Goal: Task Accomplishment & Management: Complete application form

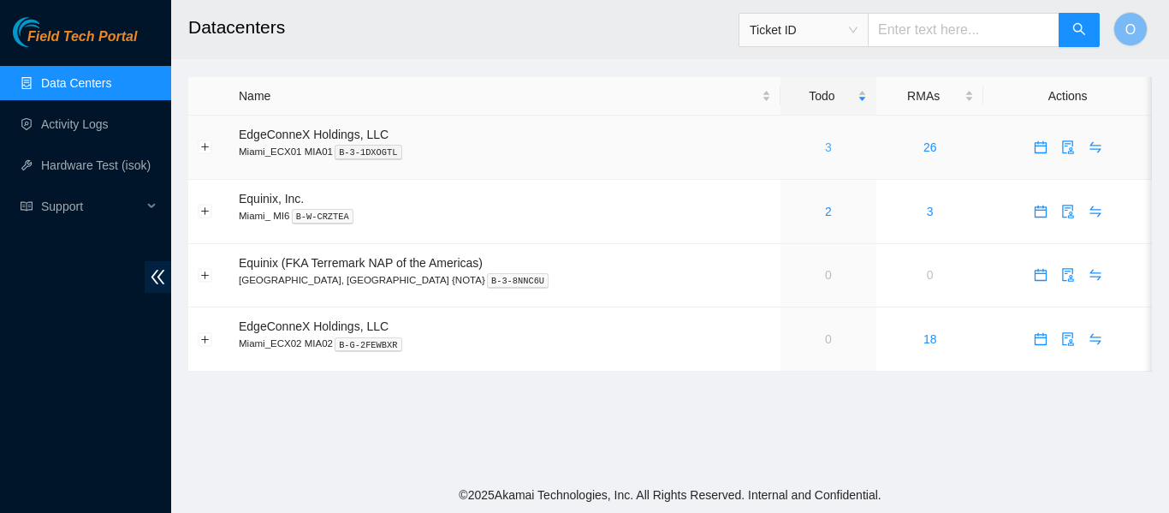
click at [825, 147] on link "3" at bounding box center [828, 147] width 7 height 14
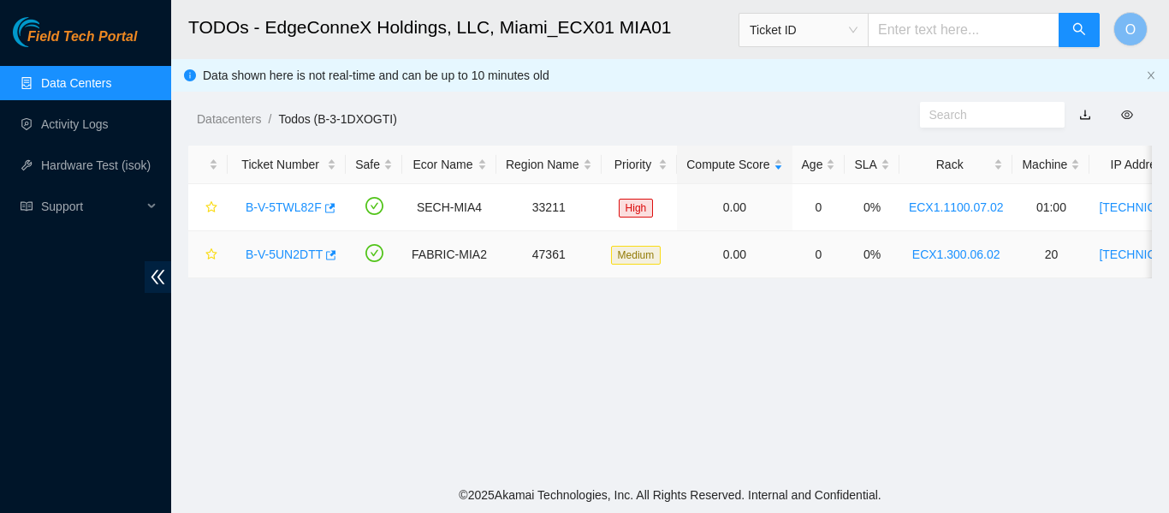
click at [284, 253] on link "B-V-5UN2DTT" at bounding box center [284, 254] width 77 height 14
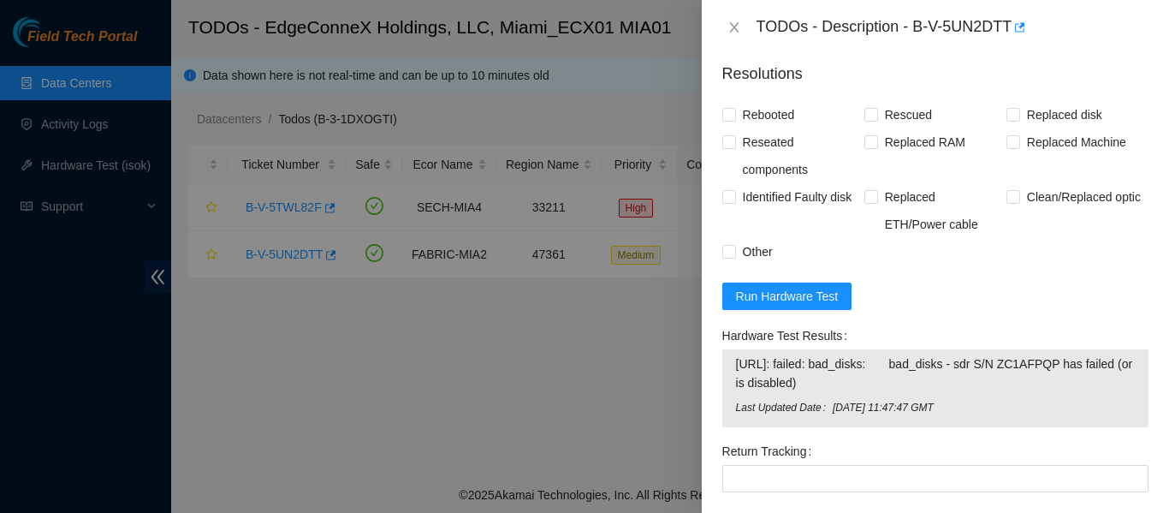
scroll to position [1473, 0]
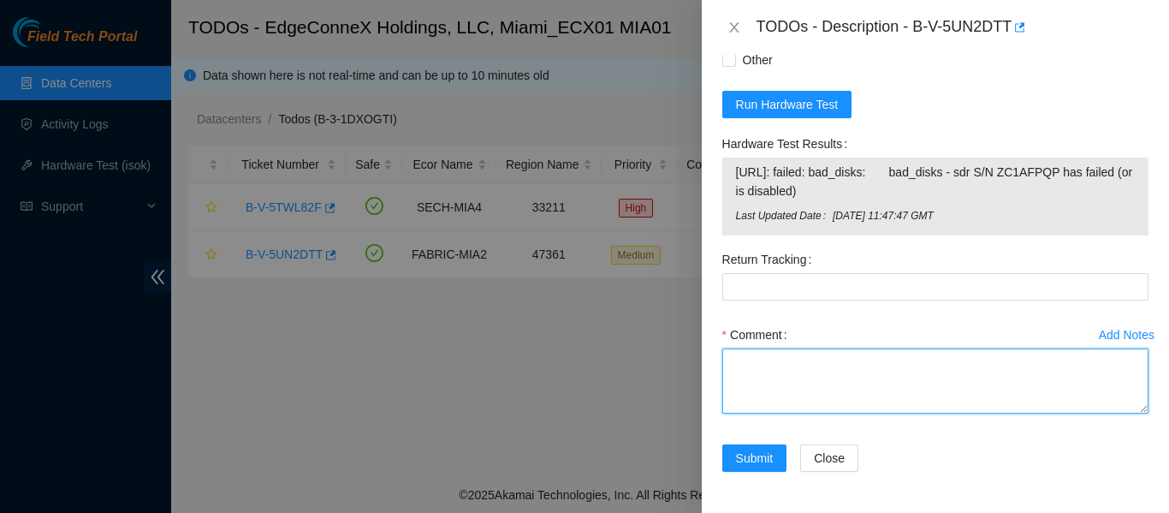
click at [835, 371] on textarea "Comment" at bounding box center [935, 380] width 426 height 65
paste textarea "Verified ticket is safe to work on YES NOCC Authorized: YES Located server conn…"
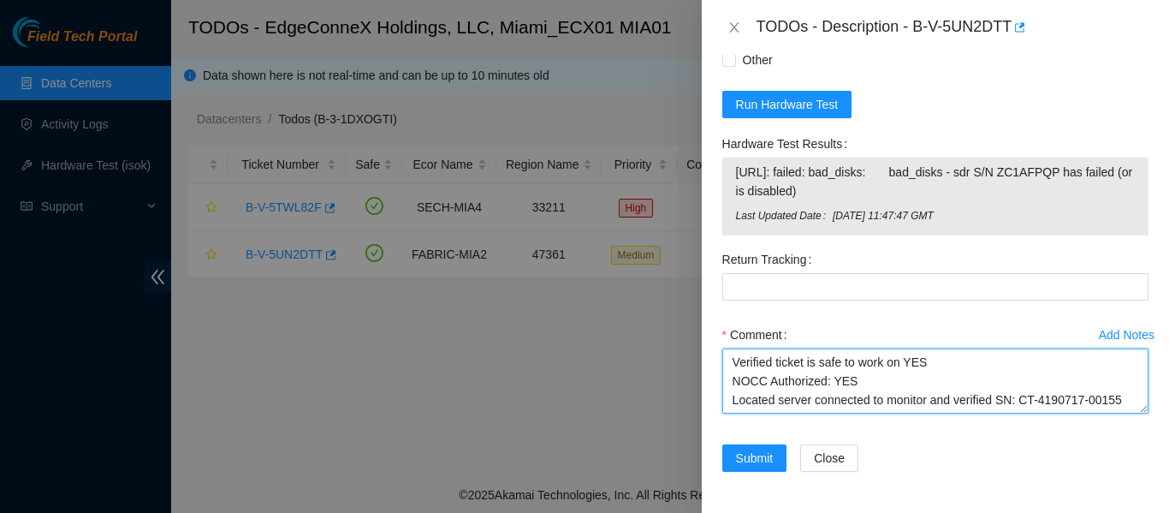
scroll to position [353, 0]
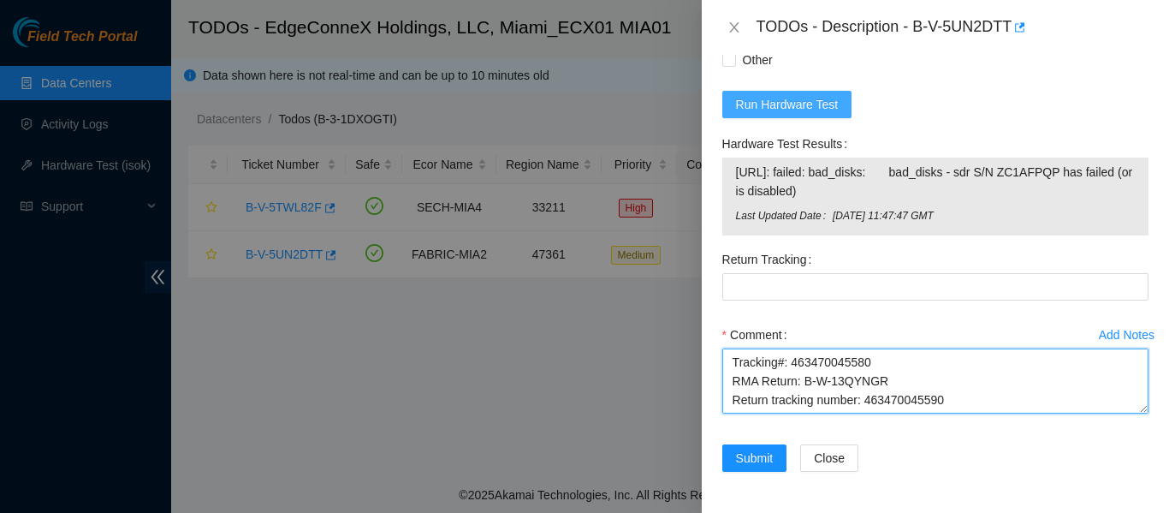
type textarea "Verified ticket is safe to work on YES NOCC Authorized: YES Located server conn…"
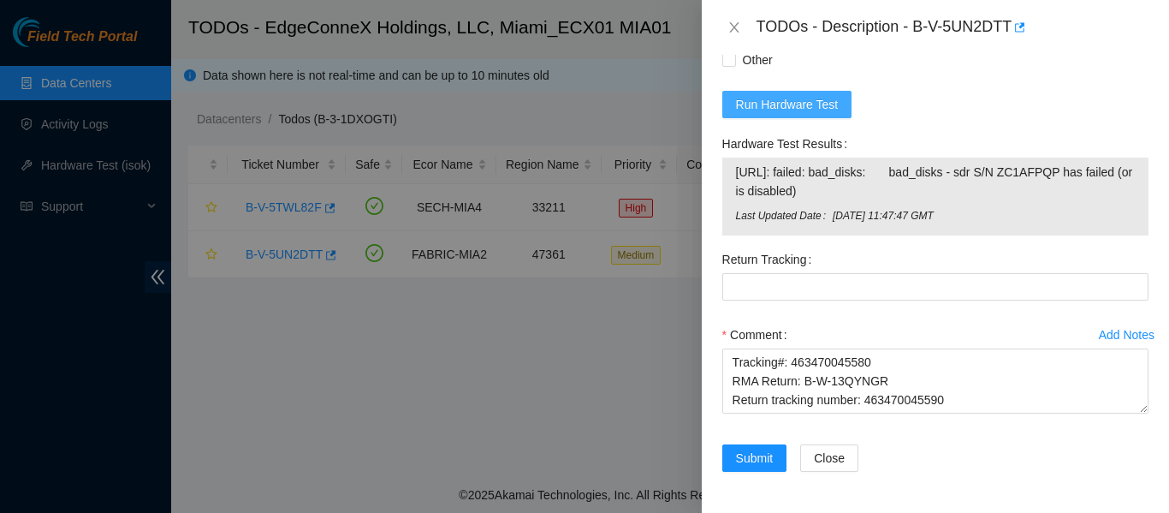
click at [782, 102] on span "Run Hardware Test" at bounding box center [787, 104] width 103 height 19
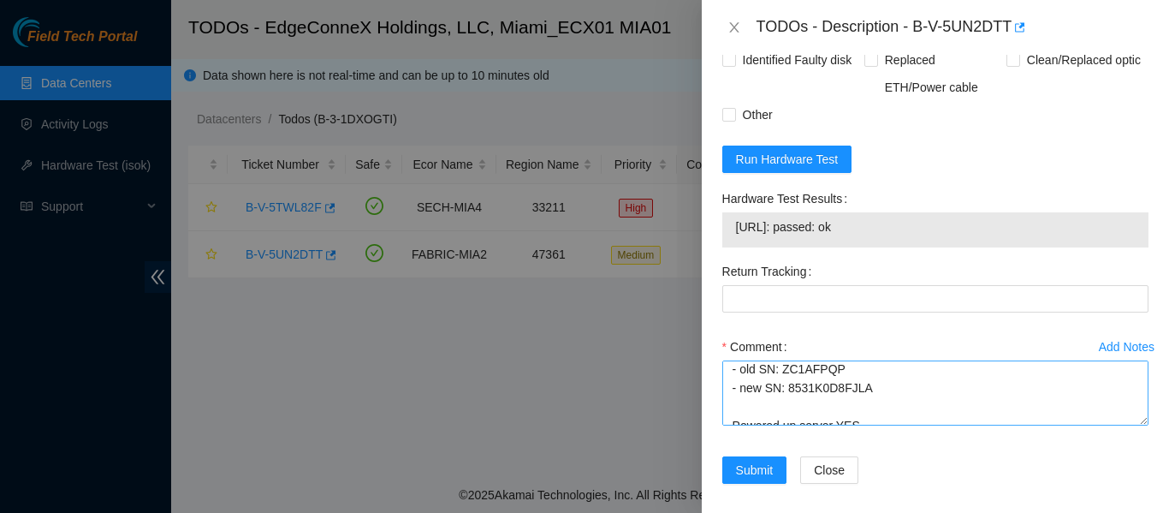
scroll to position [1419, 0]
click at [882, 406] on textarea "Verified ticket is safe to work on YES NOCC Authorized: YES Located server conn…" at bounding box center [935, 391] width 426 height 65
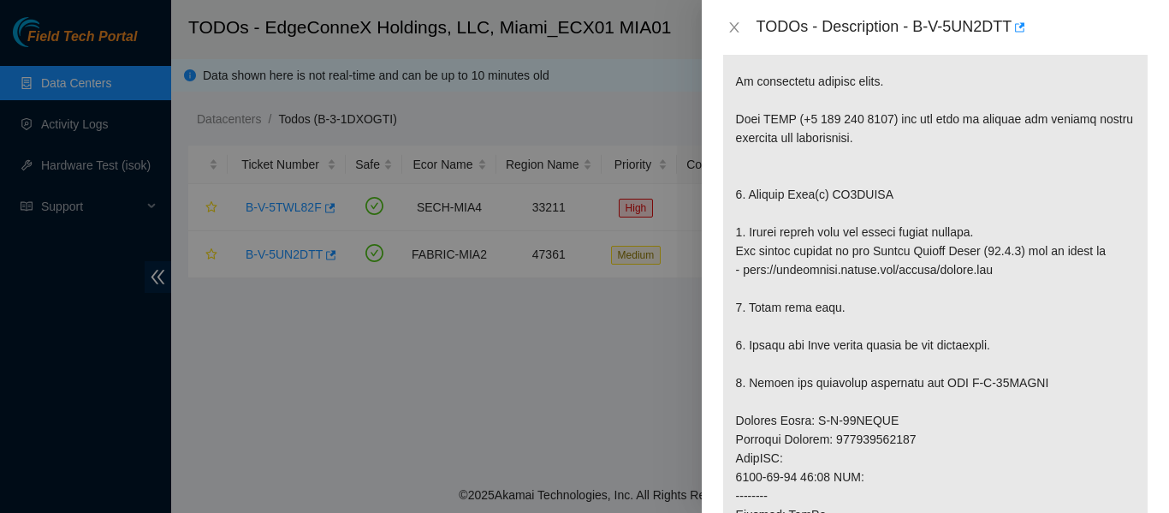
scroll to position [327, 0]
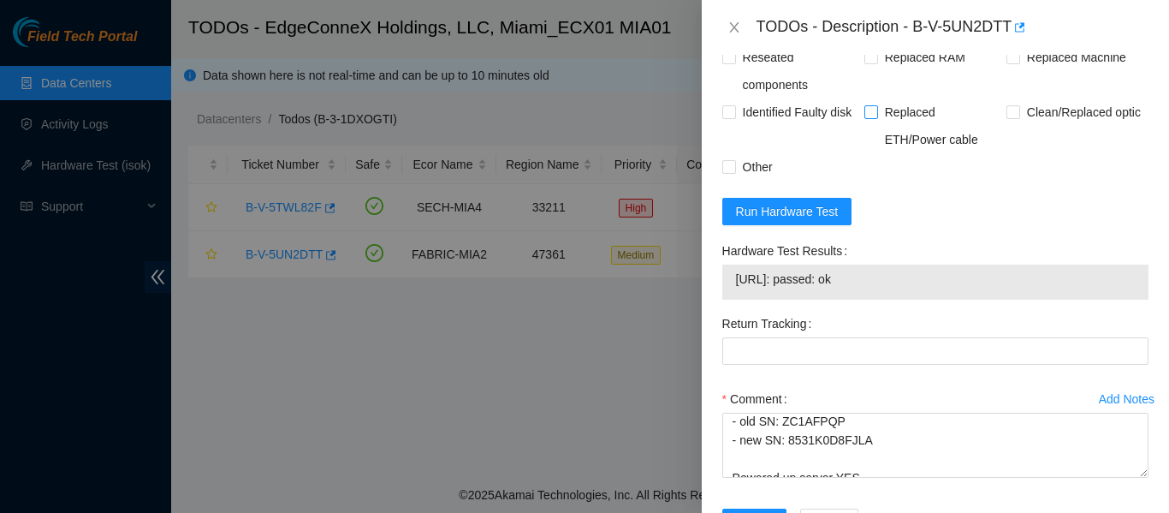
click at [977, 87] on div "Replaced RAM" at bounding box center [935, 71] width 142 height 55
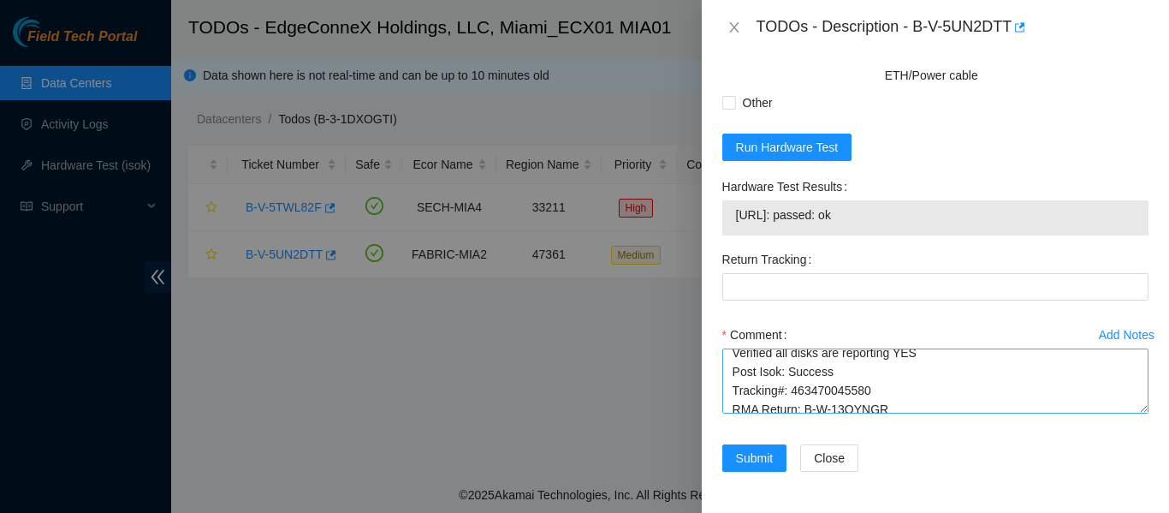
scroll to position [358, 0]
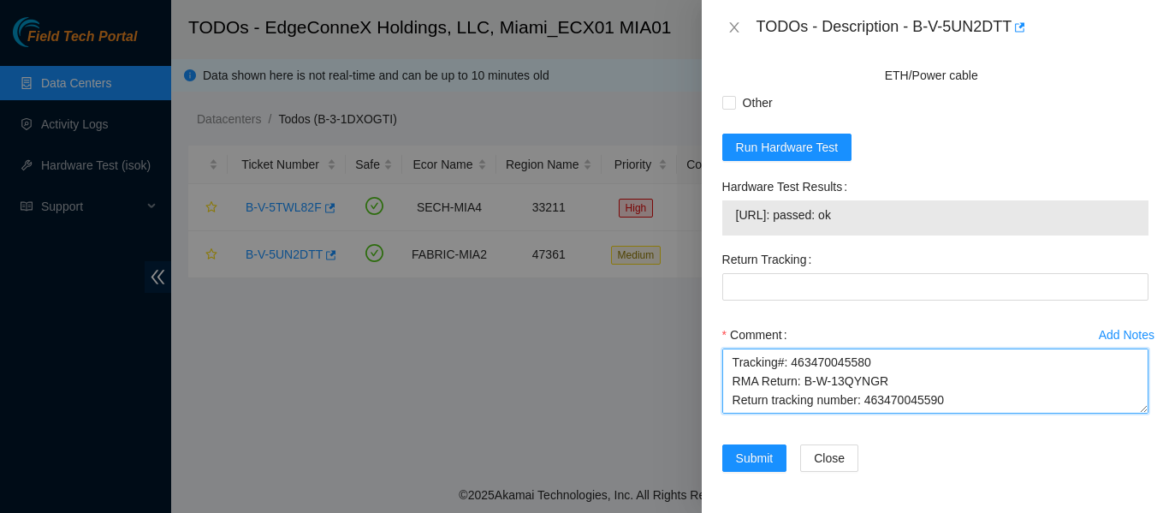
click at [916, 400] on textarea "Verified ticket is safe to work on YES NOCC Authorized: YES Located server conn…" at bounding box center [935, 380] width 426 height 65
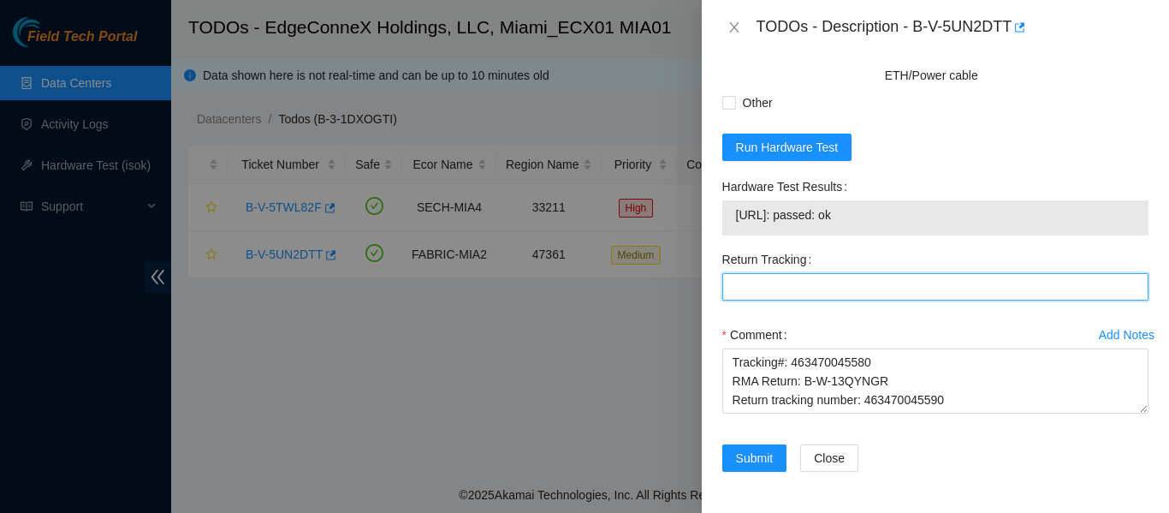
click at [866, 285] on Tracking "Return Tracking" at bounding box center [935, 286] width 426 height 27
paste Tracking "463470045590"
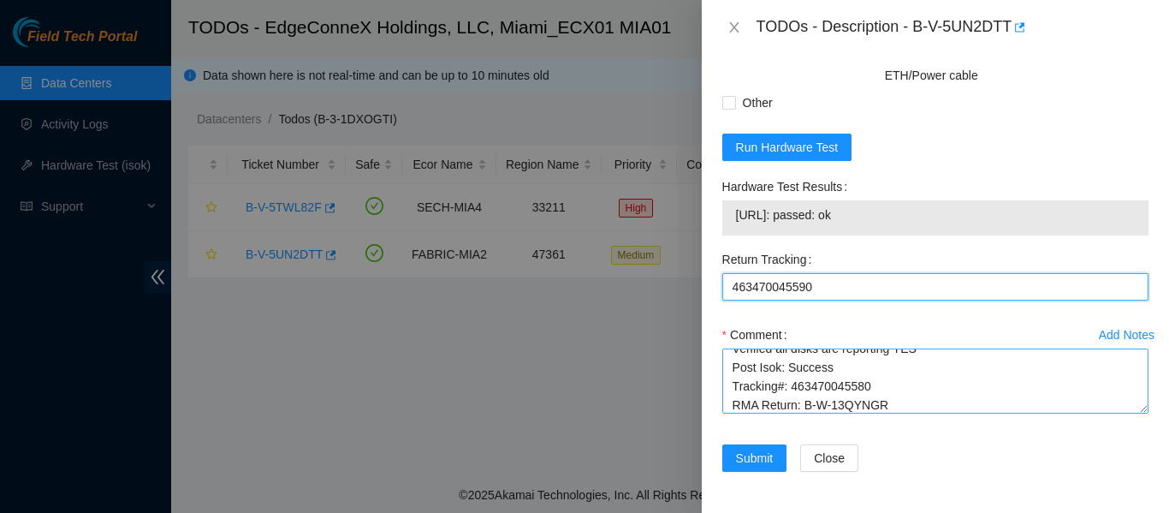
scroll to position [314, 0]
type Tracking "463470045590"
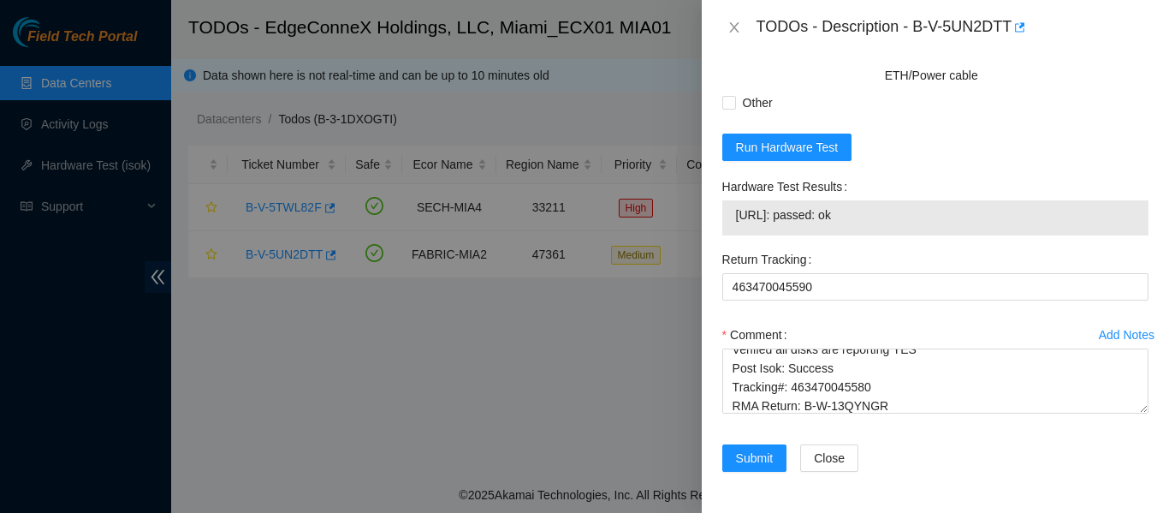
drag, startPoint x: 888, startPoint y: 213, endPoint x: 725, endPoint y: 213, distance: 163.4
click at [725, 213] on div "23.219.152.151: passed: ok" at bounding box center [935, 217] width 426 height 35
copy tbody "23.219.152.151: passed: ok"
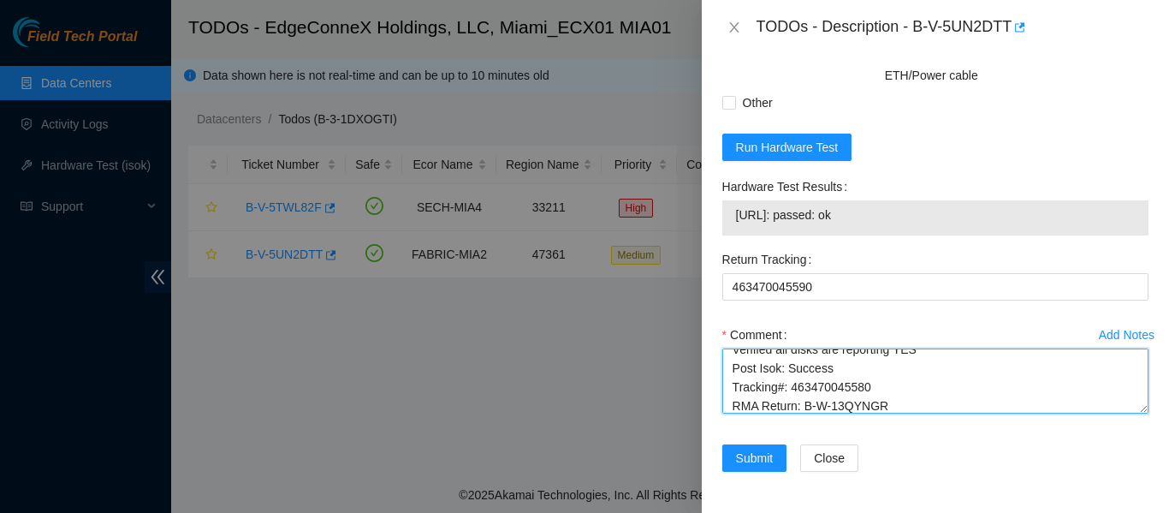
click at [869, 392] on textarea "Verified ticket is safe to work on YES NOCC Authorized: YES Located server conn…" at bounding box center [935, 380] width 426 height 65
paste textarea "23.219.152.151: passed: ok"
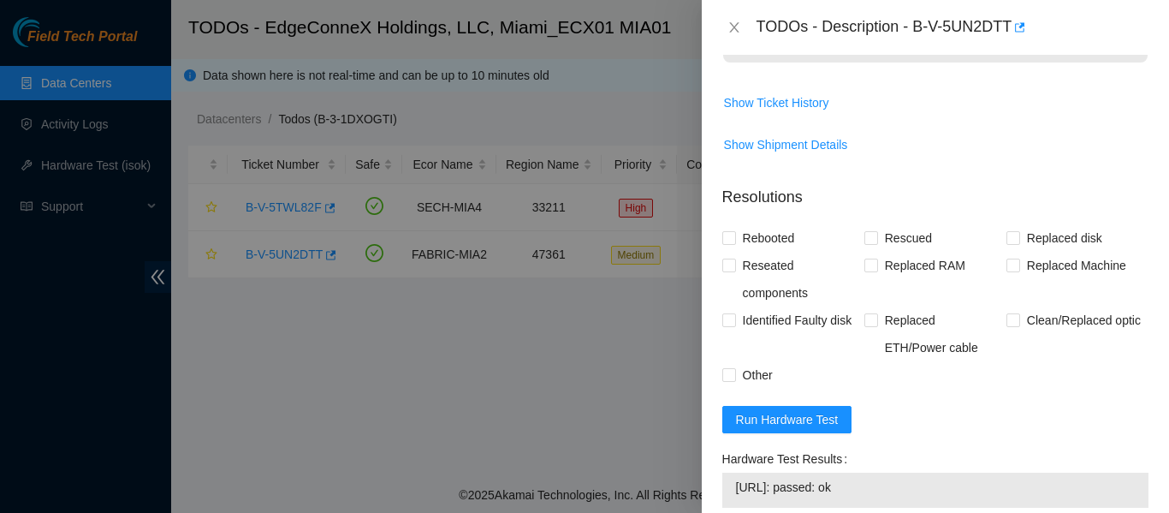
scroll to position [1156, 0]
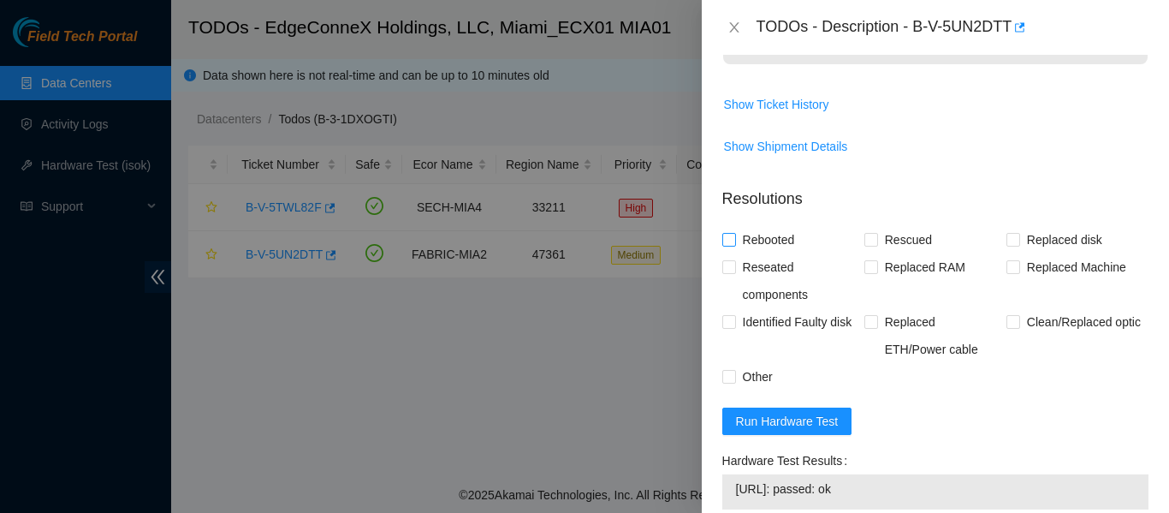
type textarea "Verified ticket is safe to work on YES NOCC Authorized: YES Located server conn…"
click at [727, 234] on input "Rebooted" at bounding box center [728, 239] width 12 height 12
checkbox input "true"
click at [870, 239] on input "Rescued" at bounding box center [870, 239] width 12 height 12
checkbox input "true"
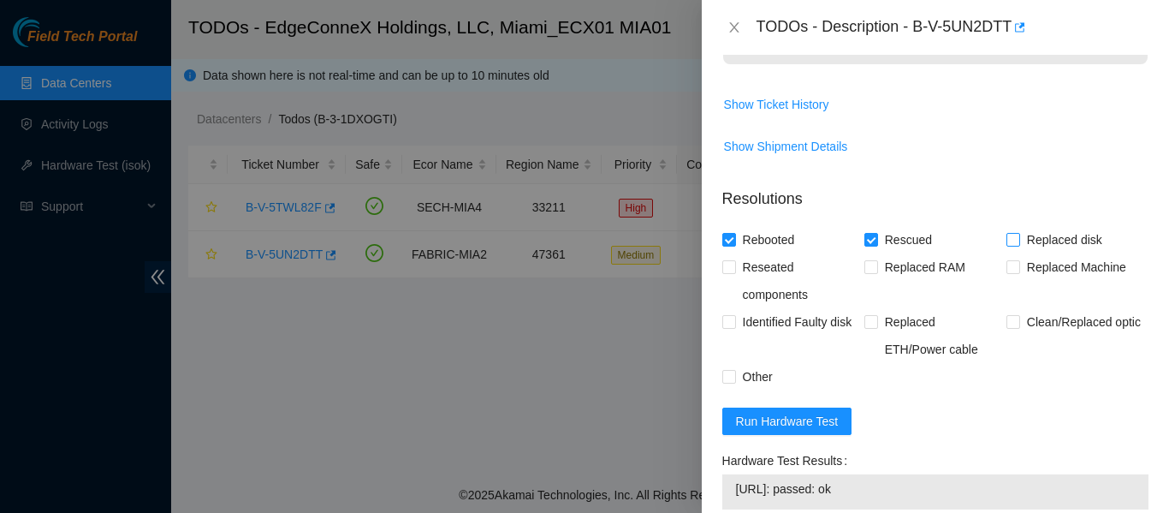
click at [1010, 243] on span at bounding box center [1013, 240] width 14 height 14
click at [1010, 243] on input "Replaced disk" at bounding box center [1012, 239] width 12 height 12
checkbox input "true"
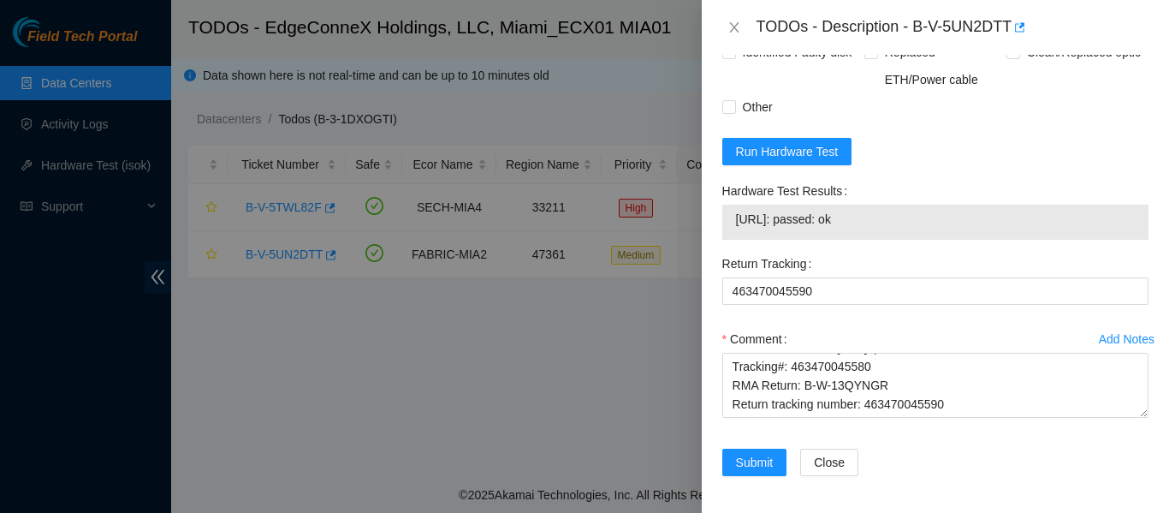
scroll to position [1430, 0]
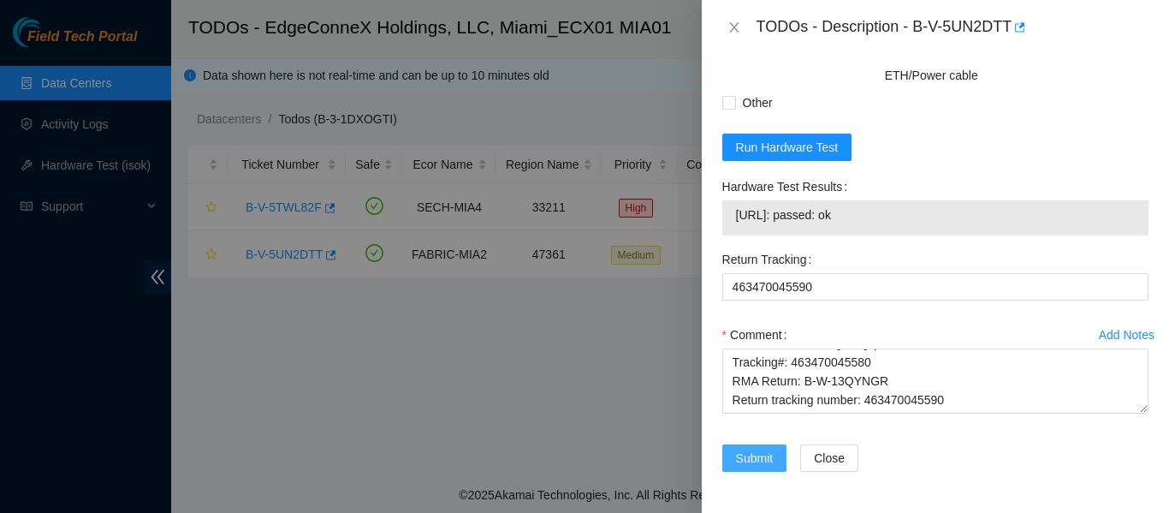
click at [758, 460] on span "Submit" at bounding box center [755, 457] width 38 height 19
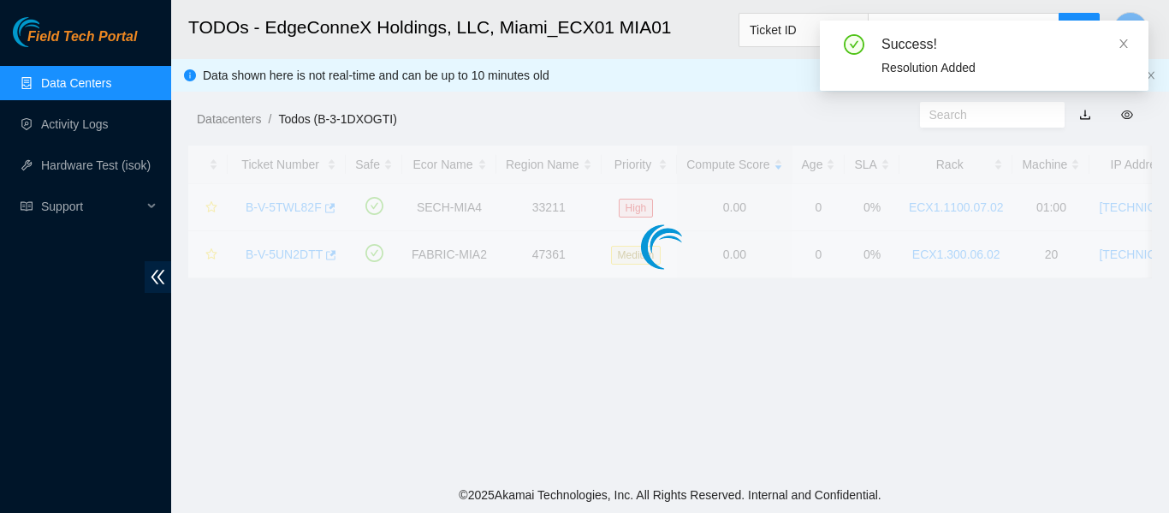
scroll to position [554, 0]
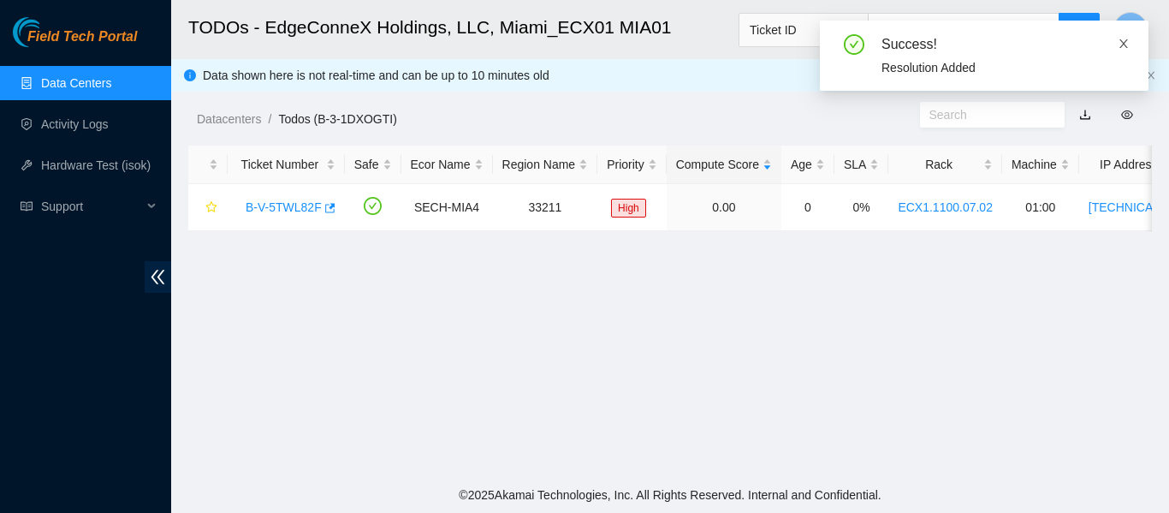
click at [1124, 47] on icon "close" at bounding box center [1124, 44] width 12 height 12
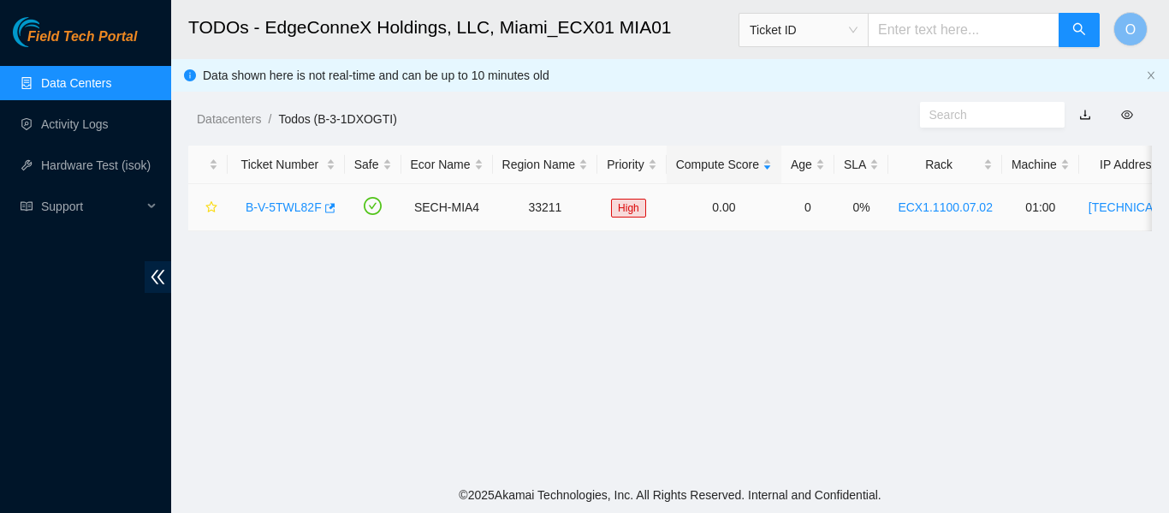
click at [289, 203] on link "B-V-5TWL82F" at bounding box center [284, 207] width 76 height 14
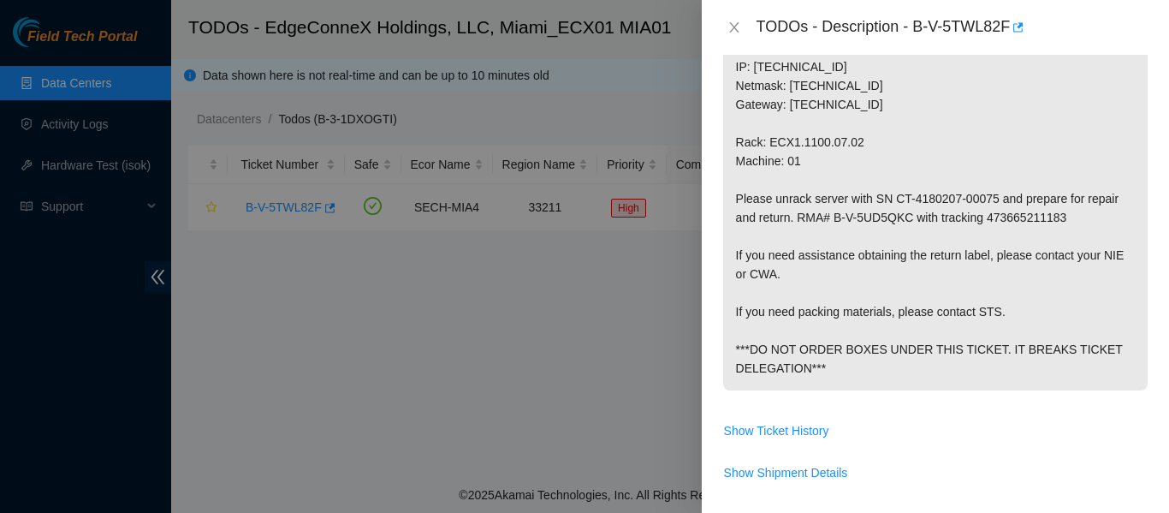
scroll to position [1081, 0]
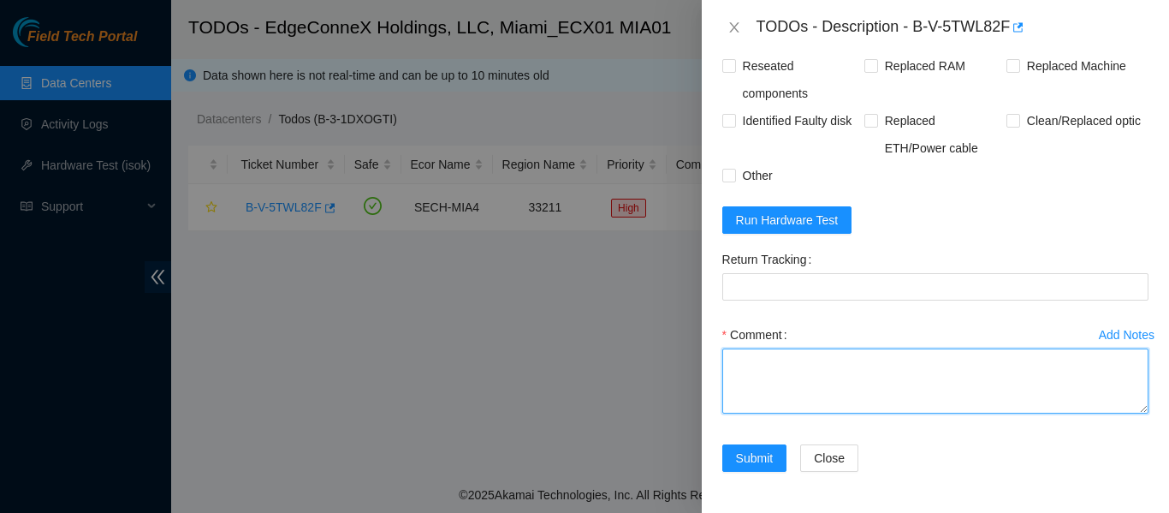
click at [786, 394] on textarea "Comment" at bounding box center [935, 380] width 426 height 65
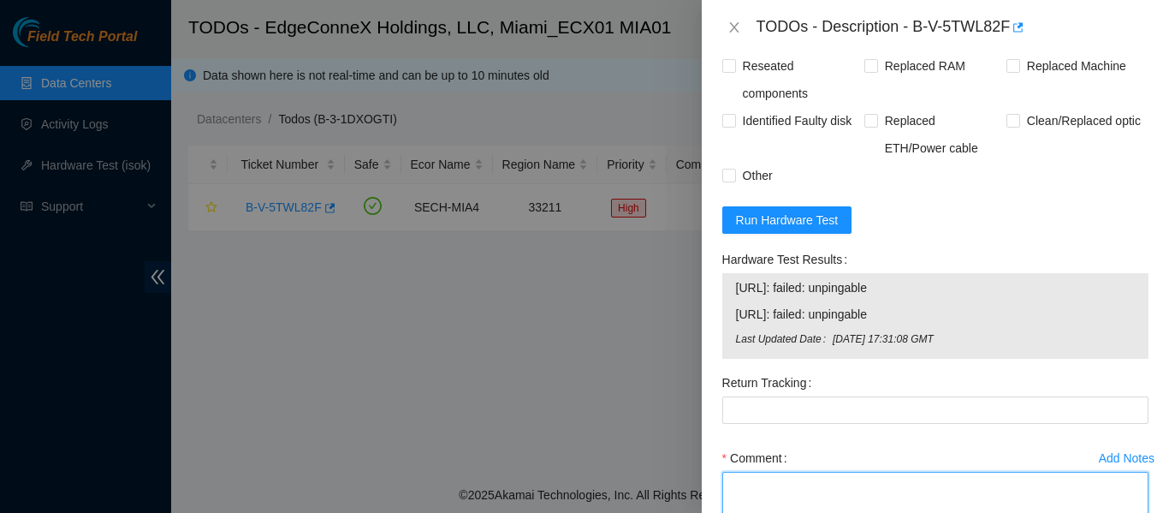
paste textarea "Verified ticket is safe to work on YES NOCC Authorized: YES Located server conn…"
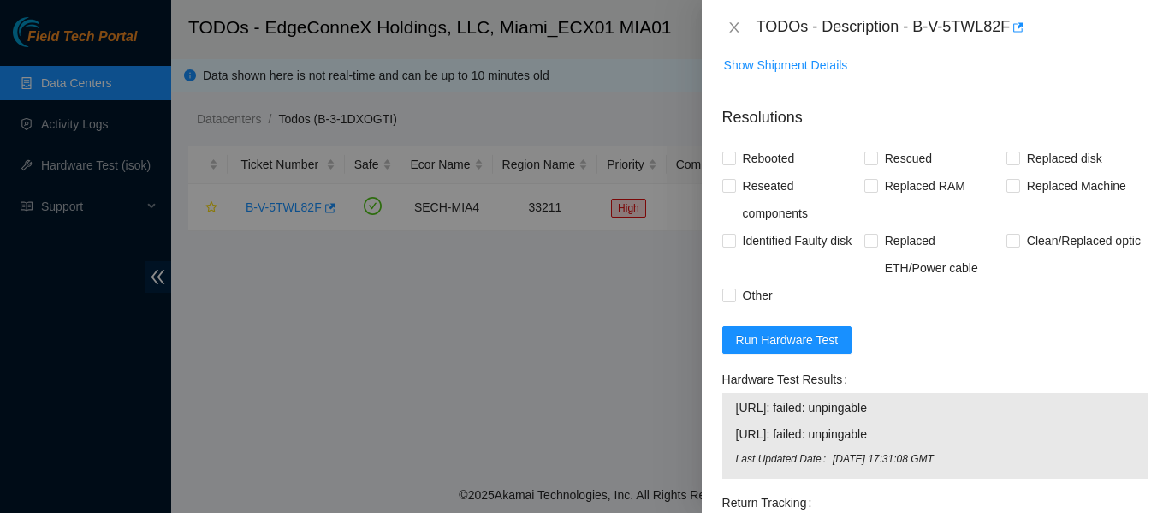
scroll to position [960, 0]
type textarea "Verified ticket is safe to work on YES NOCC Authorized: YES Located server conn…"
click at [733, 290] on input "Other" at bounding box center [728, 295] width 12 height 12
checkbox input "true"
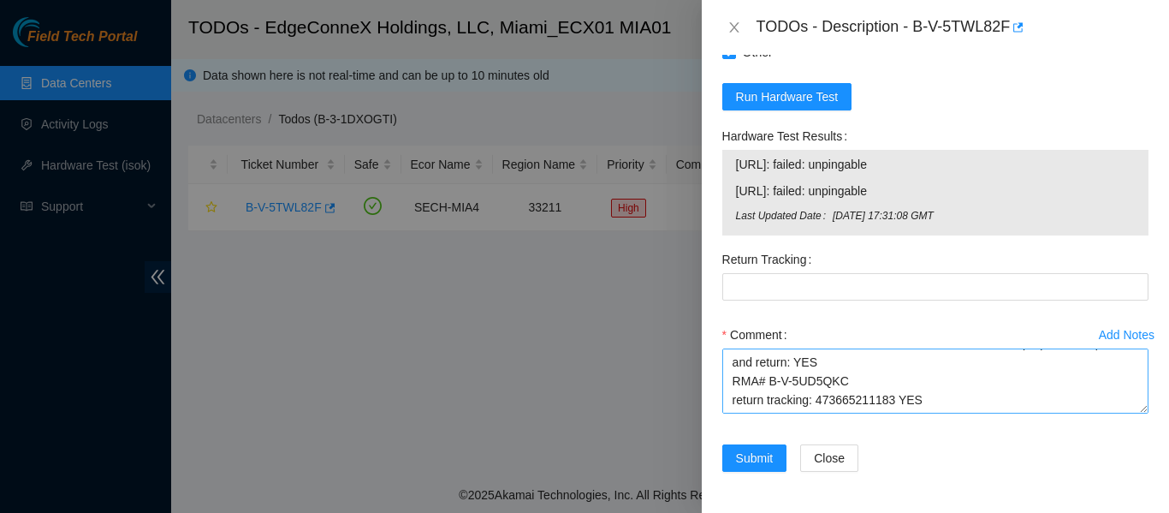
scroll to position [301, 0]
click at [930, 377] on textarea "Verified ticket is safe to work on YES NOCC Authorized: YES Located server conn…" at bounding box center [935, 380] width 426 height 65
click at [846, 383] on textarea "Verified ticket is safe to work on YES NOCC Authorized: YES Located server conn…" at bounding box center [935, 380] width 426 height 65
type textarea "Verified ticket is safe to work on YES NOCC Authorized: YES Located server conn…"
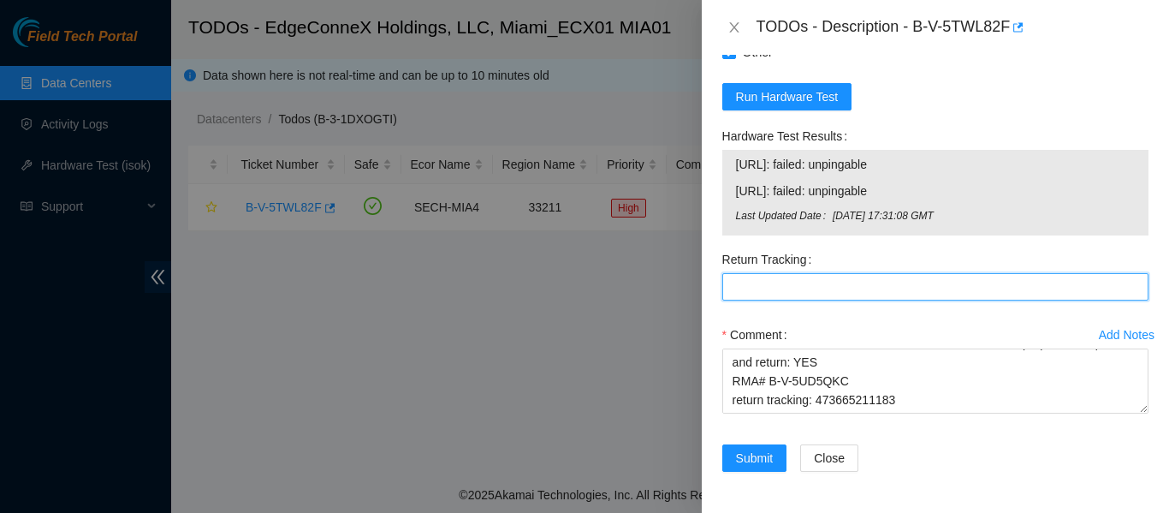
click at [800, 289] on Tracking "Return Tracking" at bounding box center [935, 286] width 426 height 27
paste Tracking "473665211183"
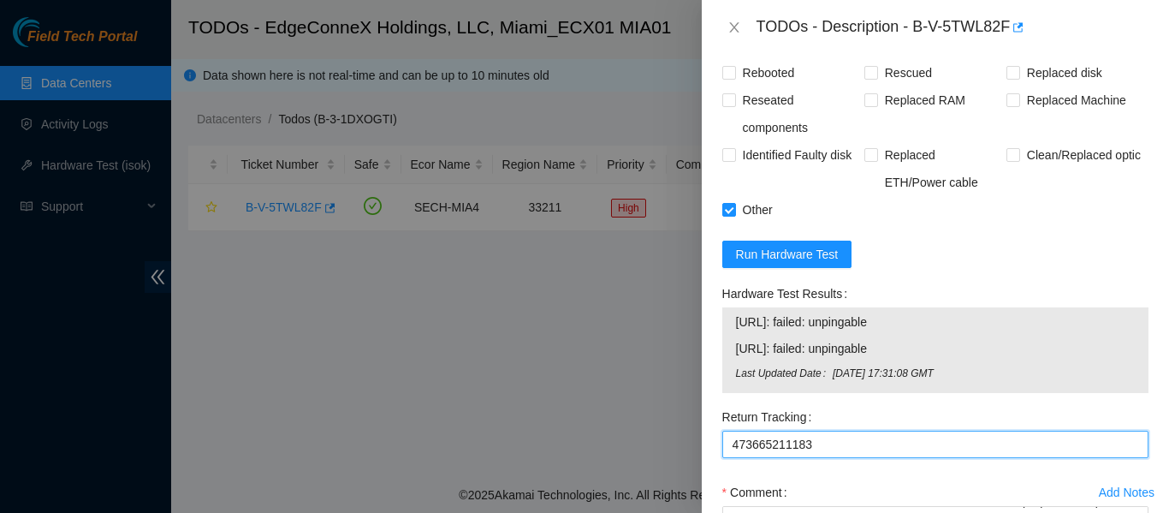
scroll to position [1204, 0]
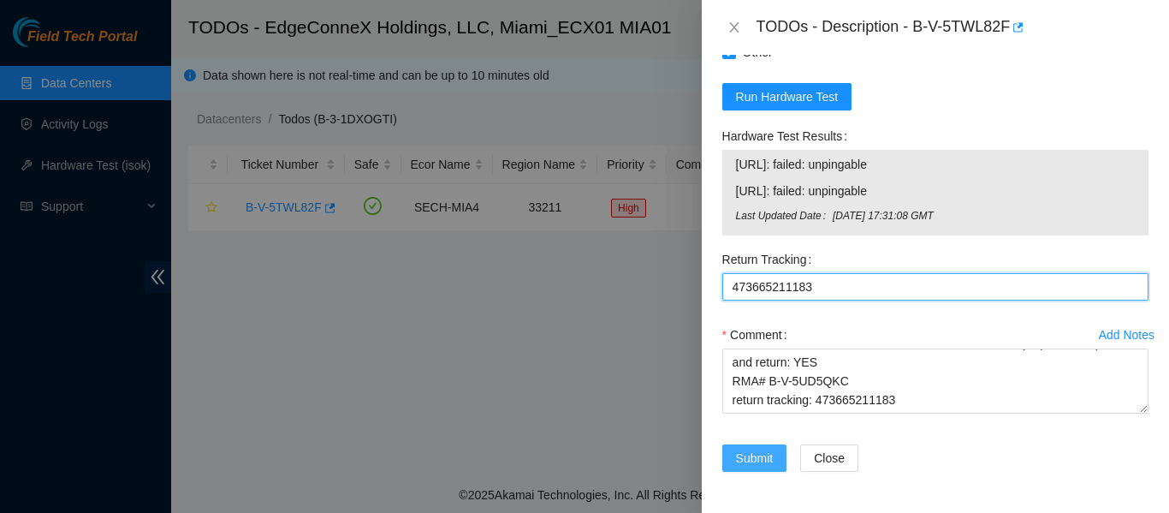
type Tracking "473665211183"
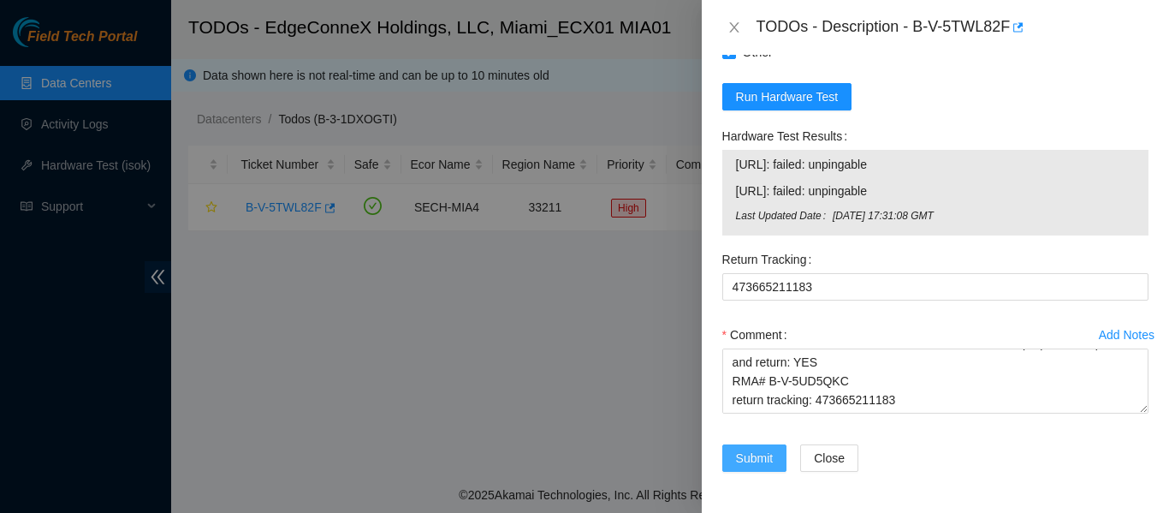
click at [762, 455] on span "Submit" at bounding box center [755, 457] width 38 height 19
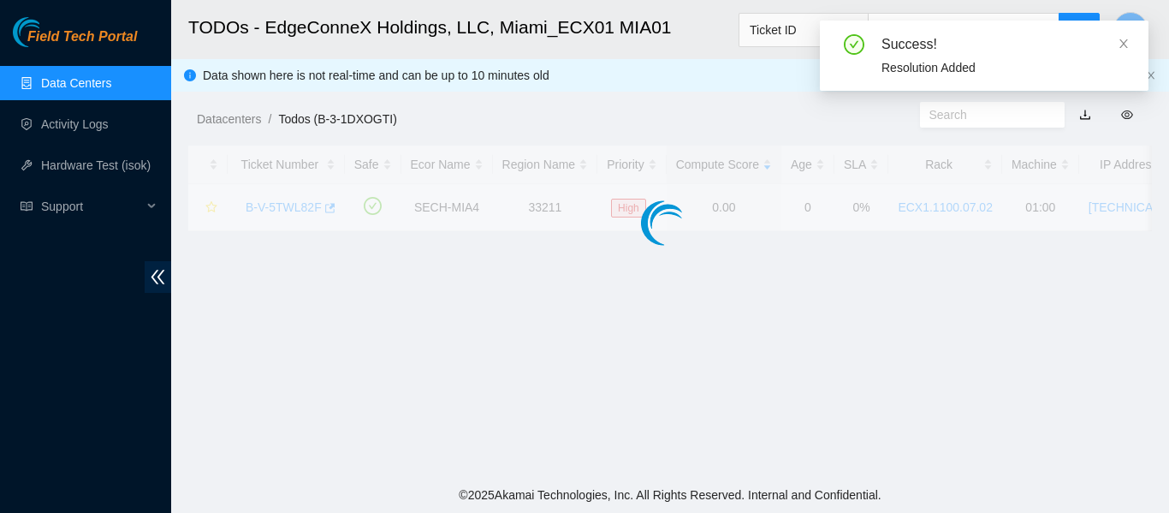
scroll to position [554, 0]
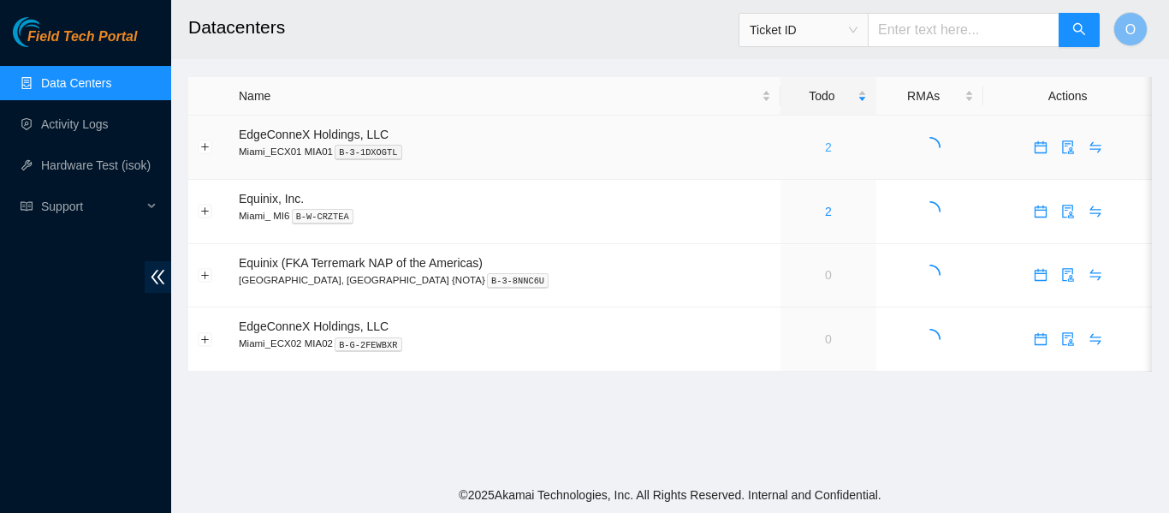
click at [825, 154] on link "2" at bounding box center [828, 147] width 7 height 14
click at [825, 213] on link "2" at bounding box center [828, 212] width 7 height 14
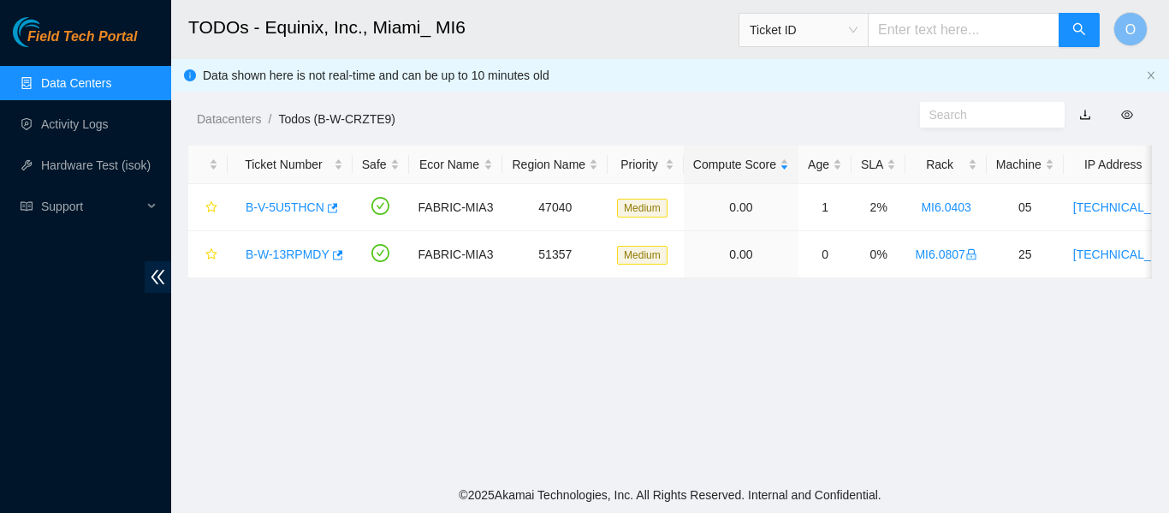
click at [95, 80] on link "Data Centers" at bounding box center [76, 83] width 70 height 14
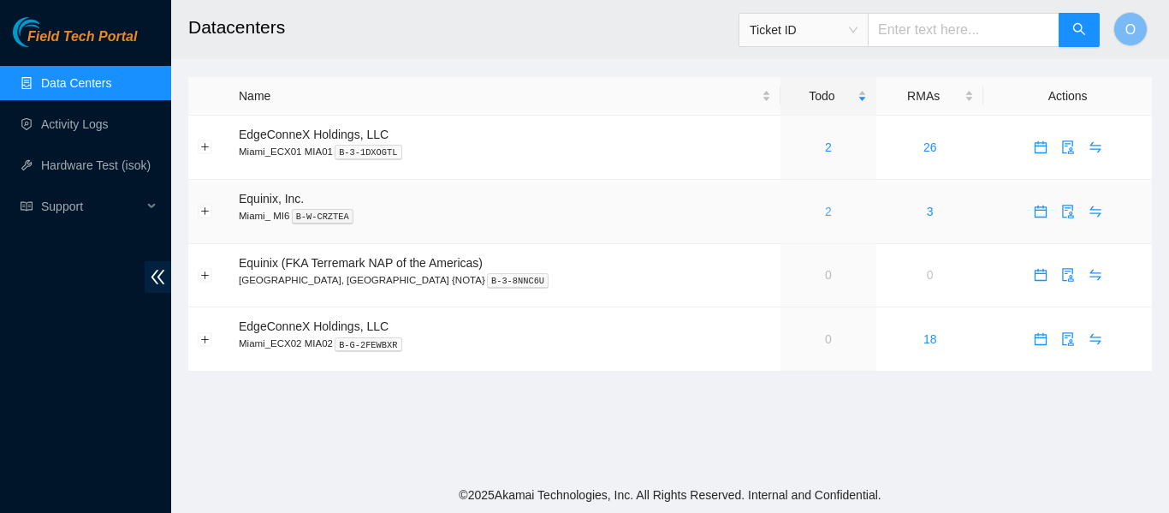
click at [825, 213] on link "2" at bounding box center [828, 212] width 7 height 14
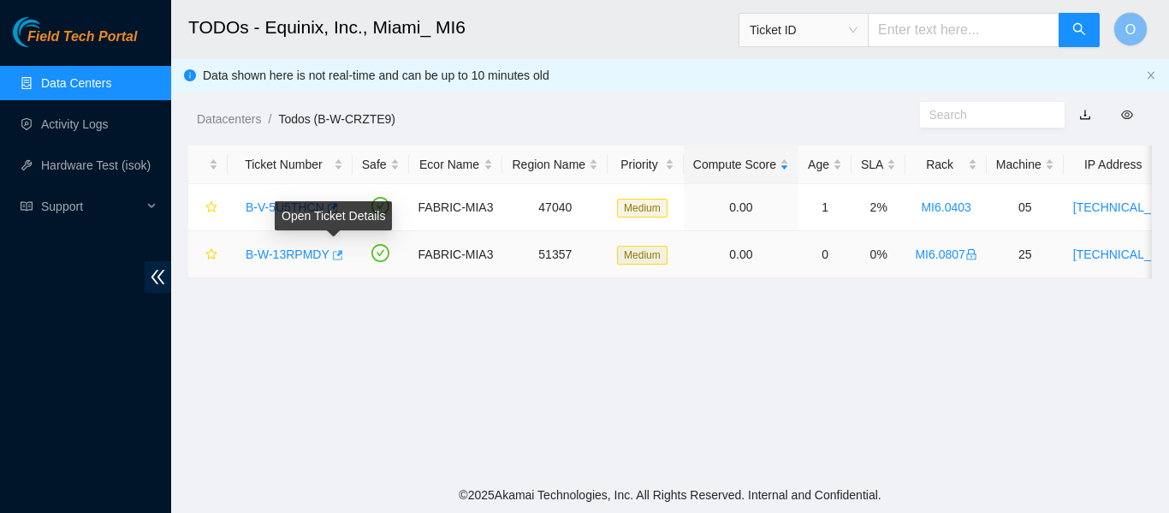
click at [335, 254] on icon "button" at bounding box center [338, 254] width 10 height 9
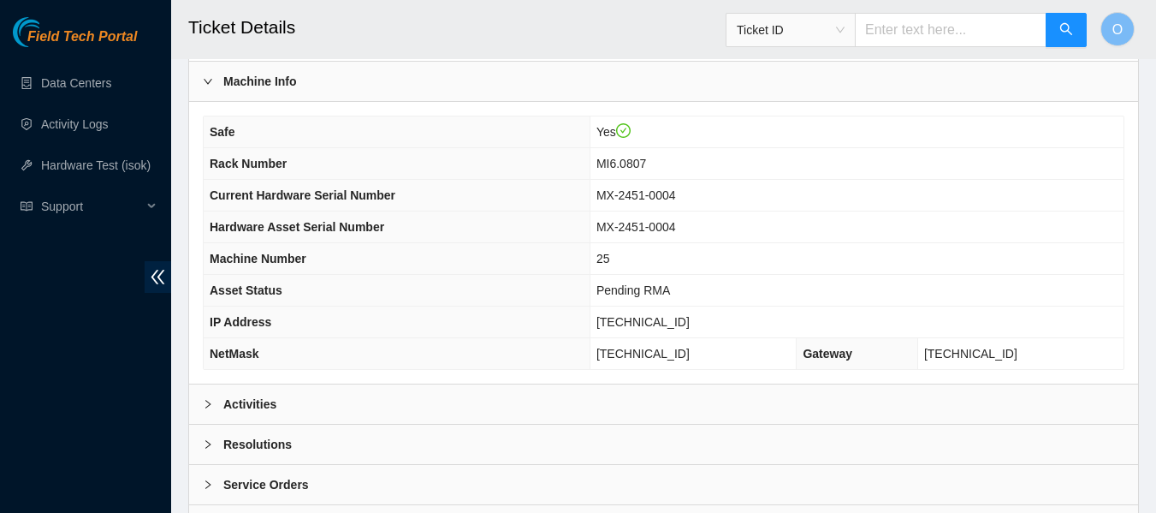
scroll to position [630, 0]
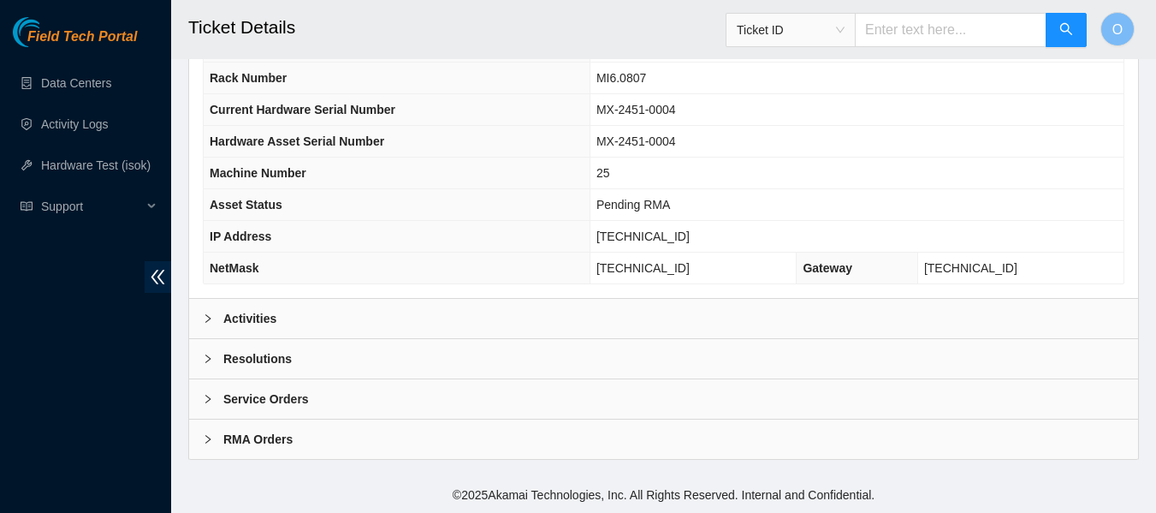
click at [276, 396] on b "Service Orders" at bounding box center [266, 398] width 86 height 19
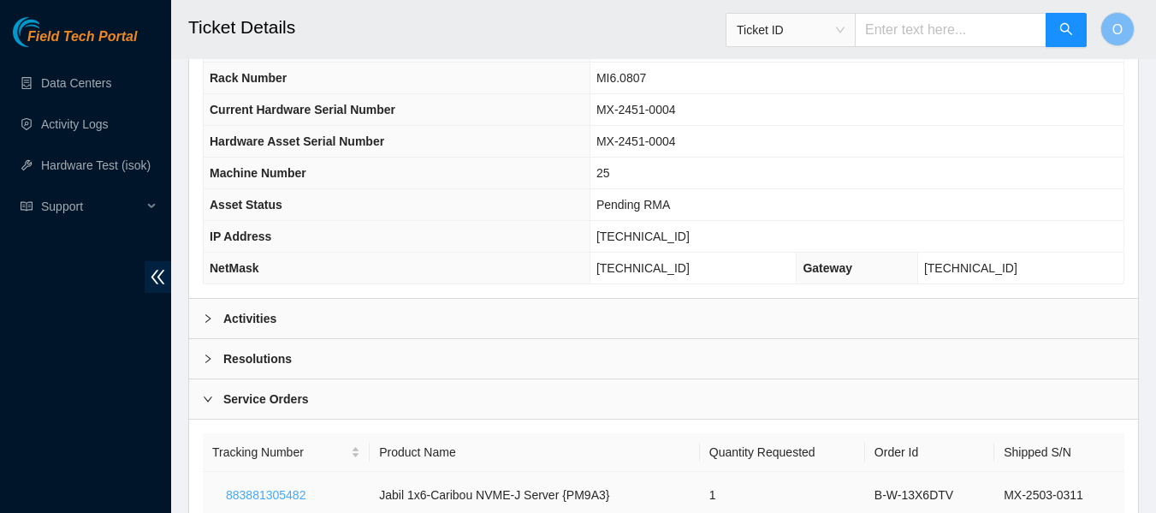
click at [287, 494] on span "883881305482" at bounding box center [266, 494] width 80 height 19
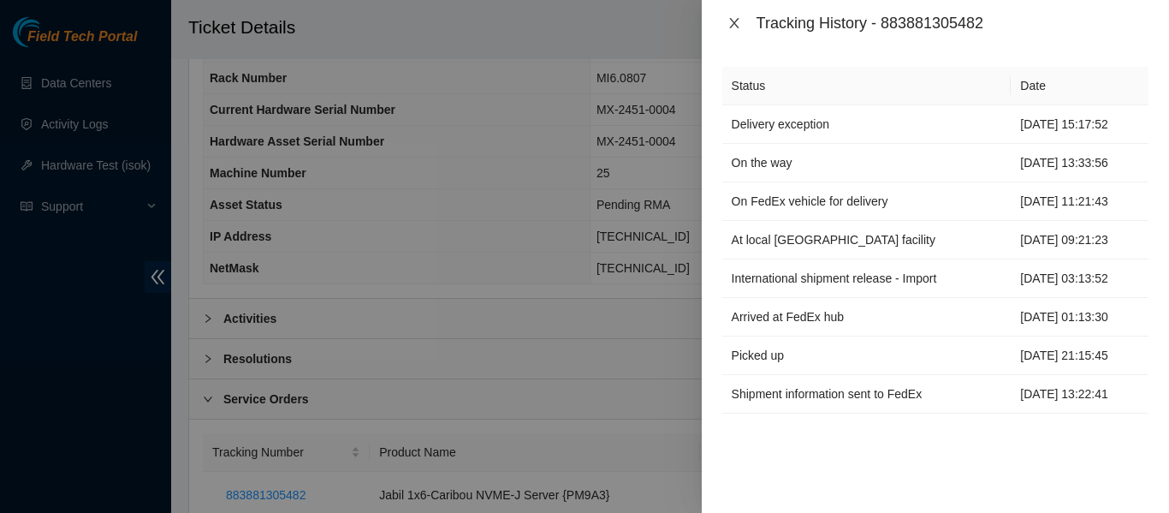
click at [734, 25] on icon "close" at bounding box center [734, 23] width 14 height 14
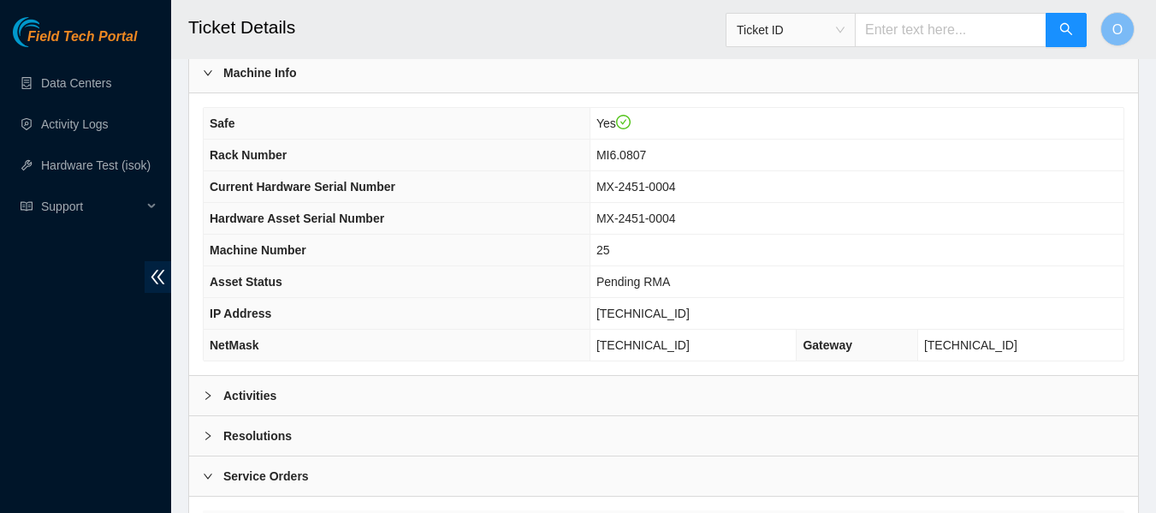
scroll to position [512, 0]
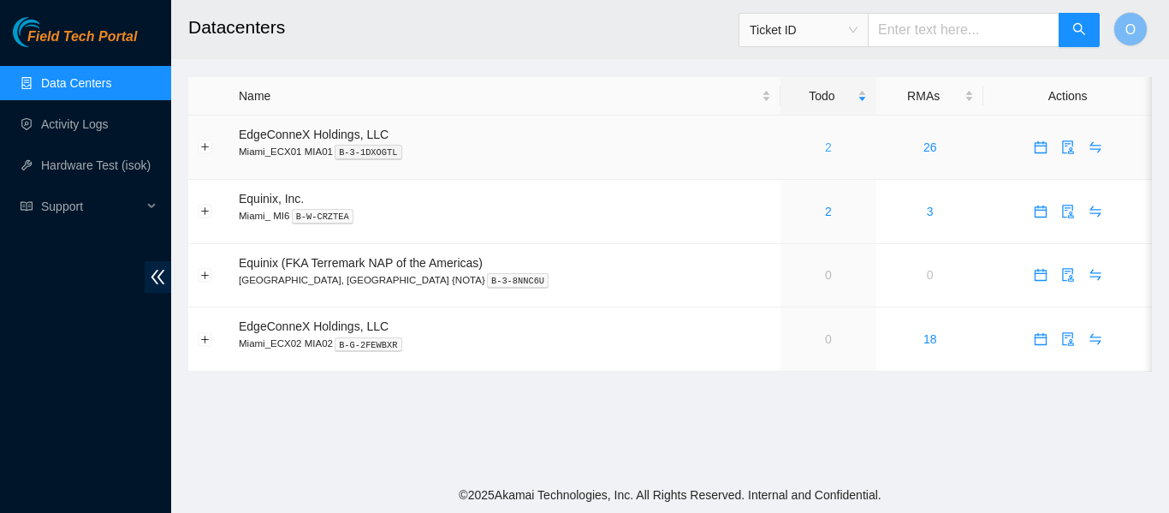
click at [825, 146] on link "2" at bounding box center [828, 147] width 7 height 14
click at [825, 212] on link "2" at bounding box center [828, 212] width 7 height 14
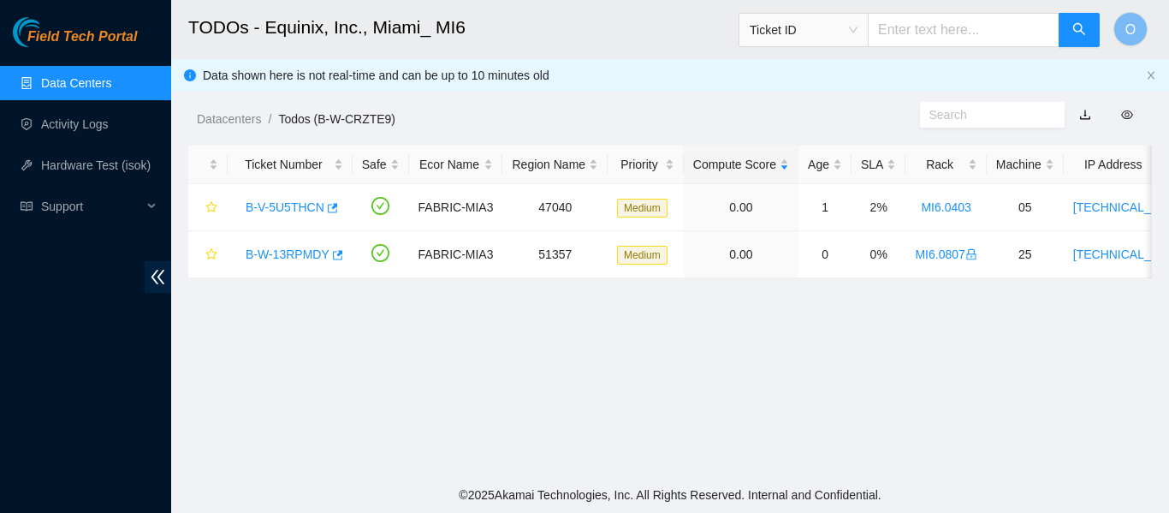
click at [101, 80] on link "Data Centers" at bounding box center [76, 83] width 70 height 14
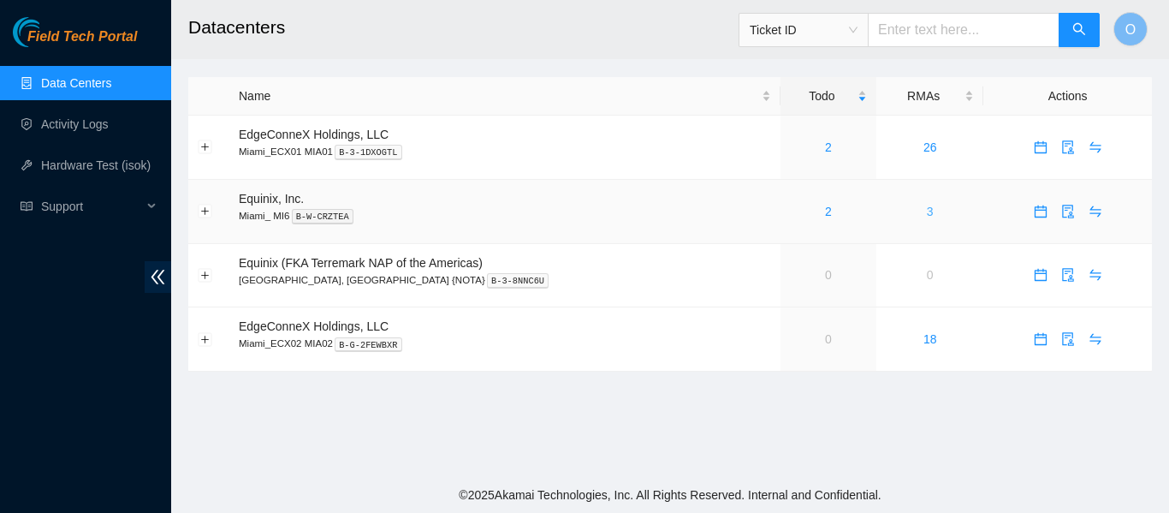
click at [927, 211] on link "3" at bounding box center [930, 212] width 7 height 14
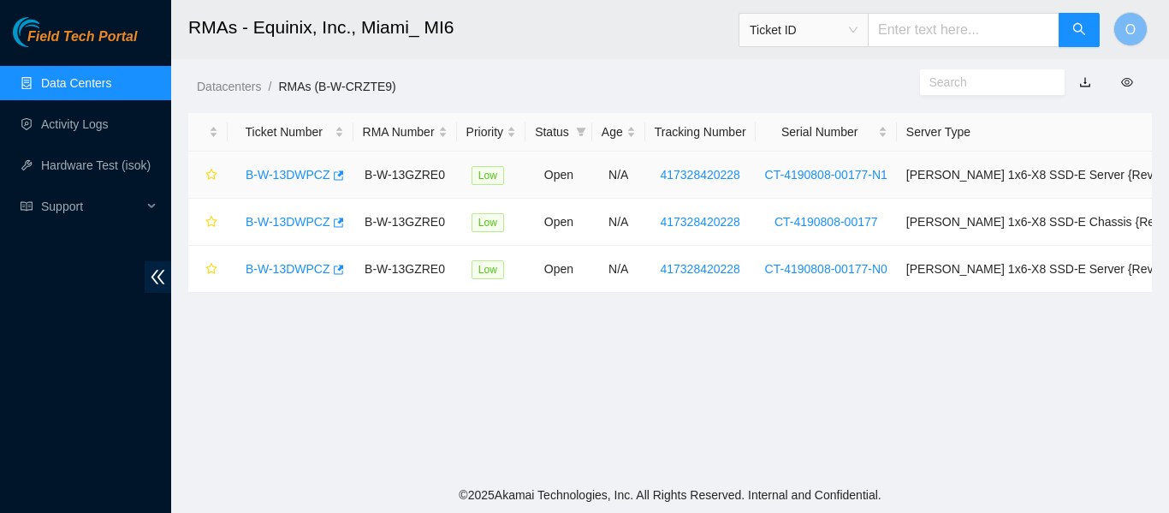
click at [310, 174] on link "B-W-13DWPCZ" at bounding box center [288, 175] width 85 height 14
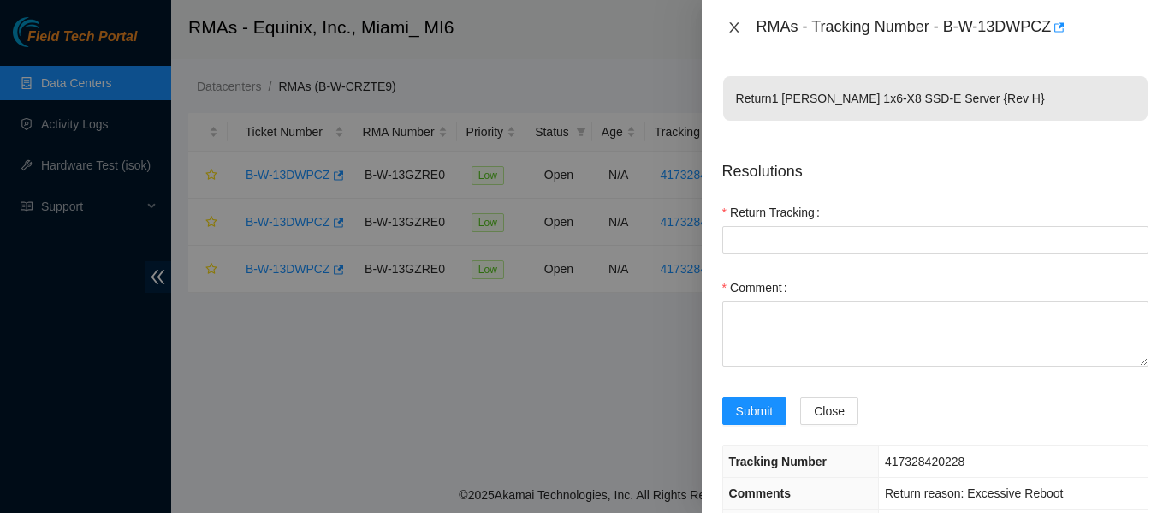
click at [733, 29] on icon "close" at bounding box center [734, 28] width 14 height 14
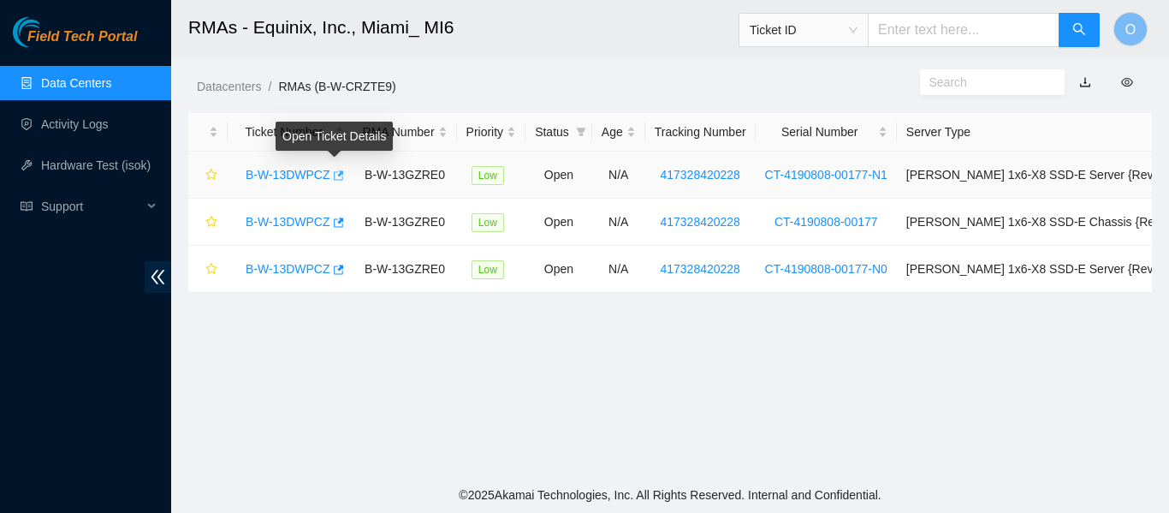
click at [333, 175] on icon "button" at bounding box center [337, 175] width 12 height 12
click at [75, 76] on link "Data Centers" at bounding box center [76, 83] width 70 height 14
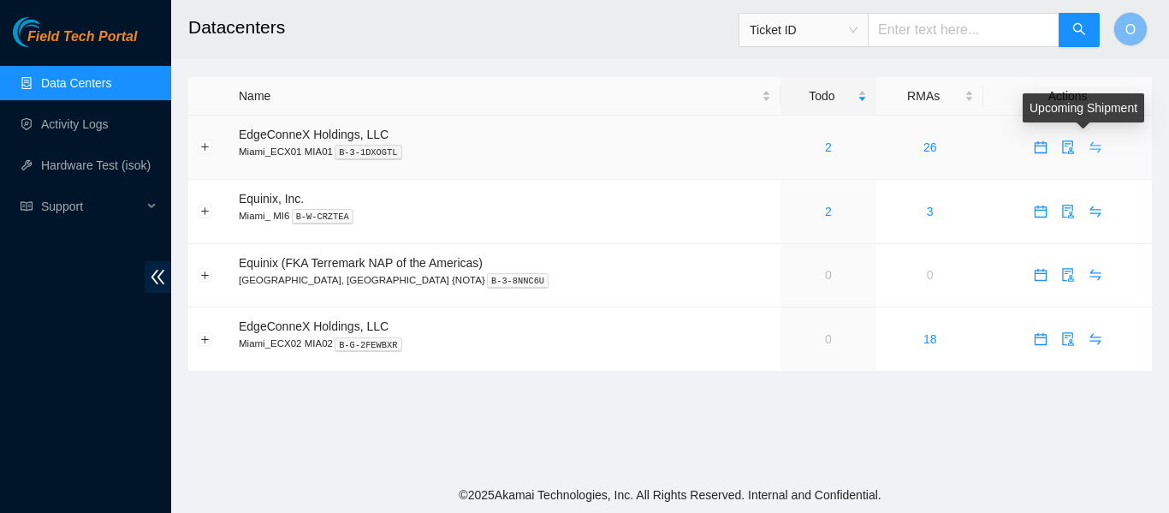
click at [1088, 143] on icon "swap" at bounding box center [1095, 147] width 14 height 14
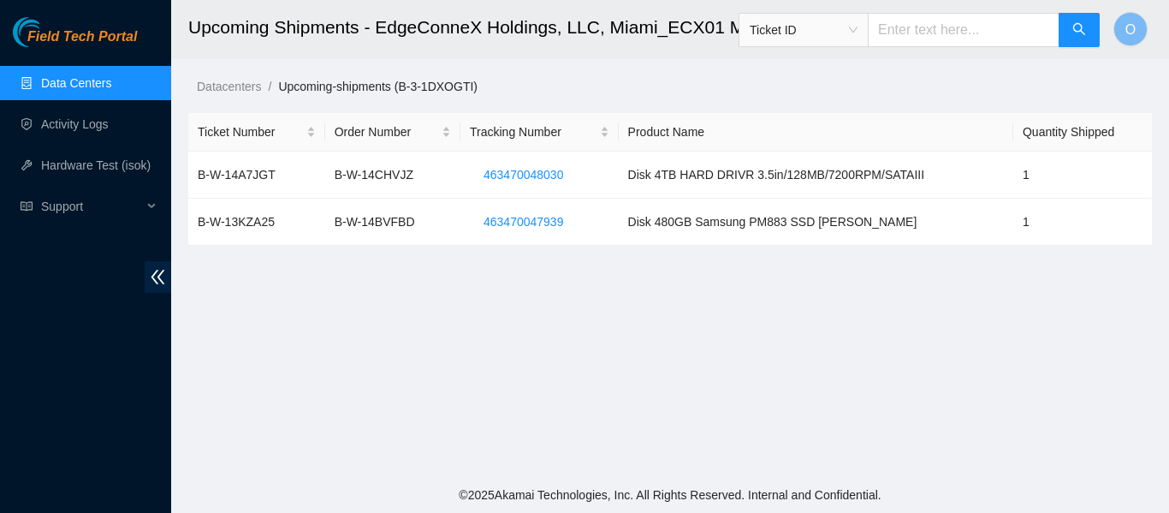
click at [67, 79] on link "Data Centers" at bounding box center [76, 83] width 70 height 14
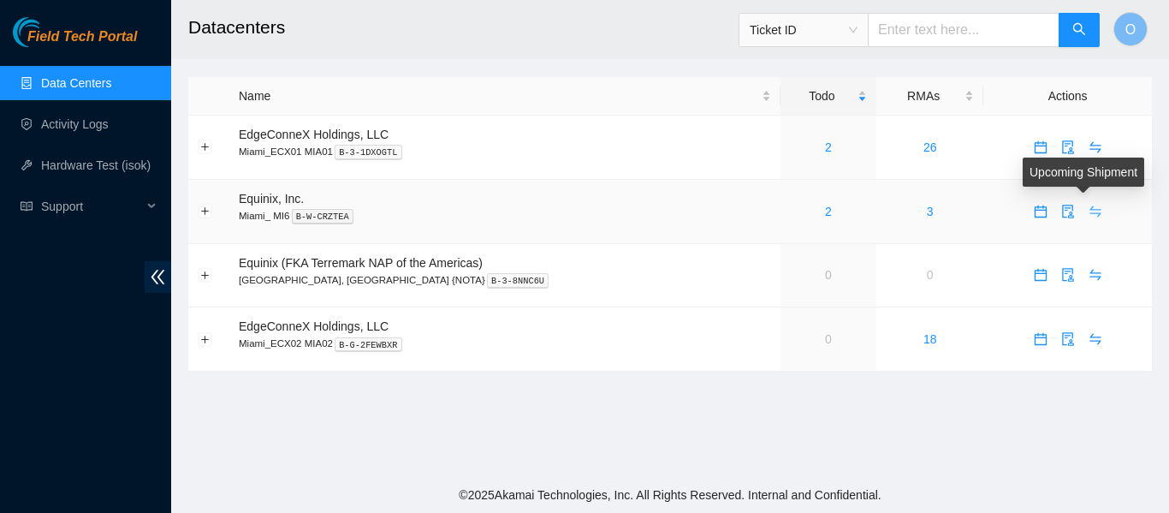
click at [1089, 213] on icon "swap" at bounding box center [1094, 210] width 11 height 11
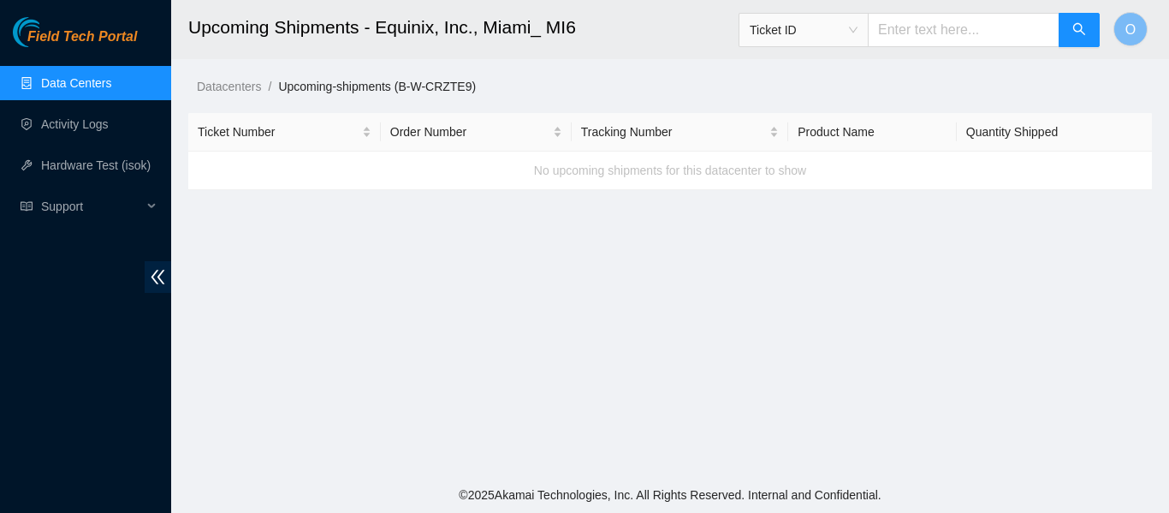
click at [111, 78] on link "Data Centers" at bounding box center [76, 83] width 70 height 14
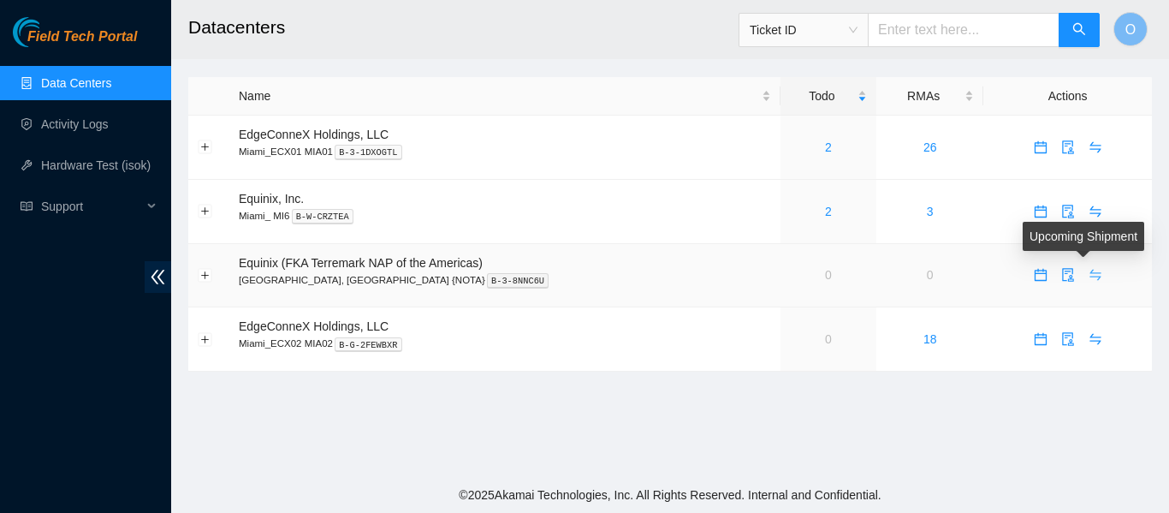
click at [1089, 270] on icon "swap" at bounding box center [1094, 275] width 11 height 11
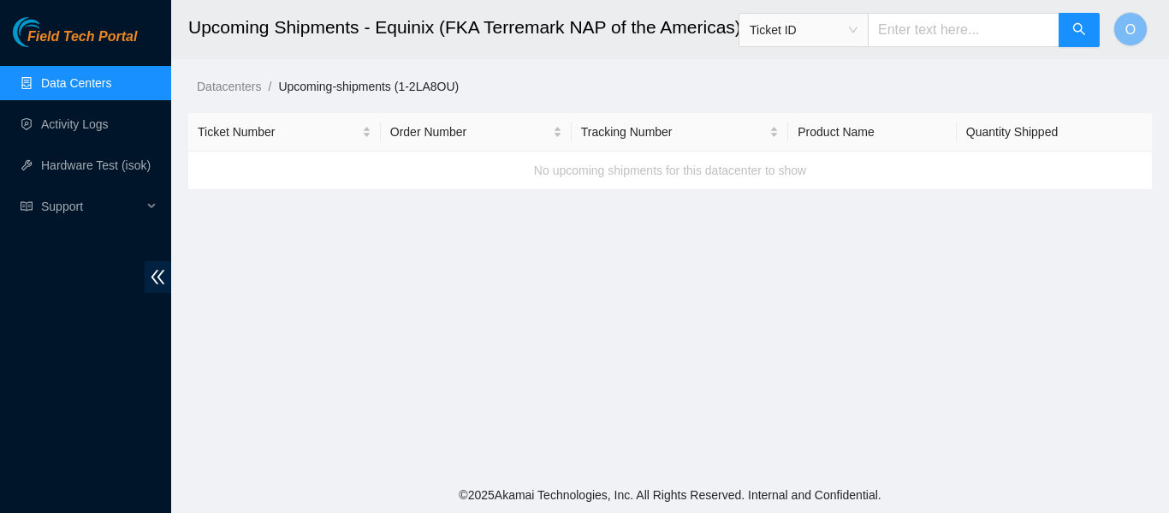
drag, startPoint x: 1082, startPoint y: 270, endPoint x: 756, endPoint y: 216, distance: 330.6
click at [756, 216] on main "Upcoming Shipments - Equinix (FKA Terremark NAP of the Americas), Miami, FL {NO…" at bounding box center [670, 238] width 998 height 477
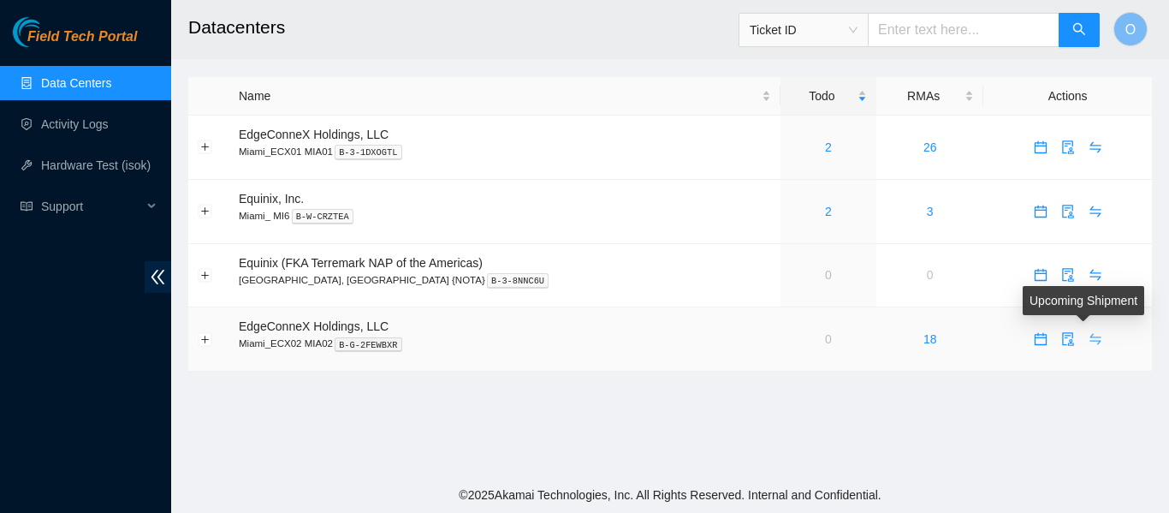
click at [1089, 341] on icon "swap" at bounding box center [1094, 339] width 11 height 11
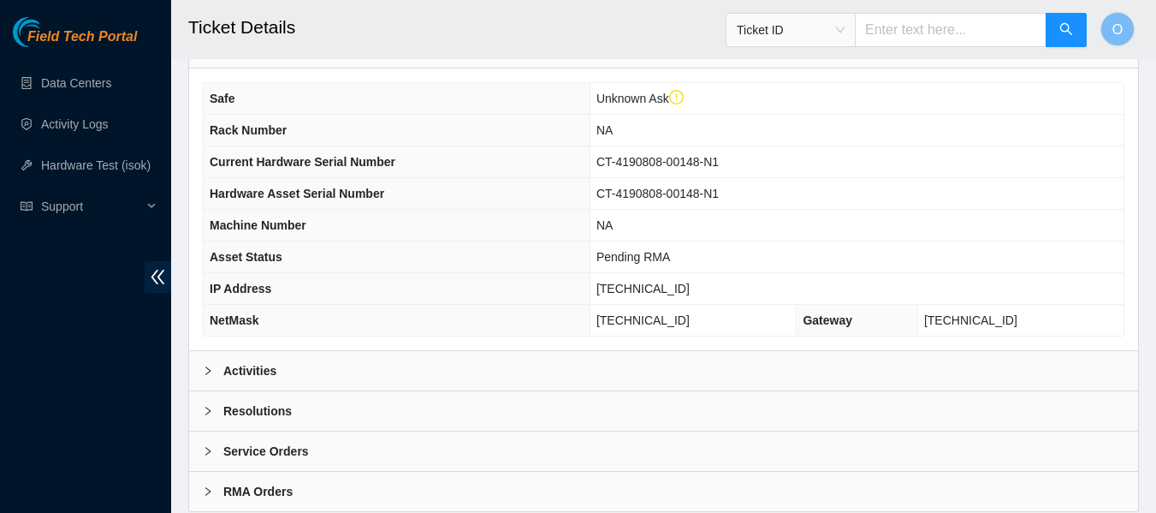
scroll to position [662, 0]
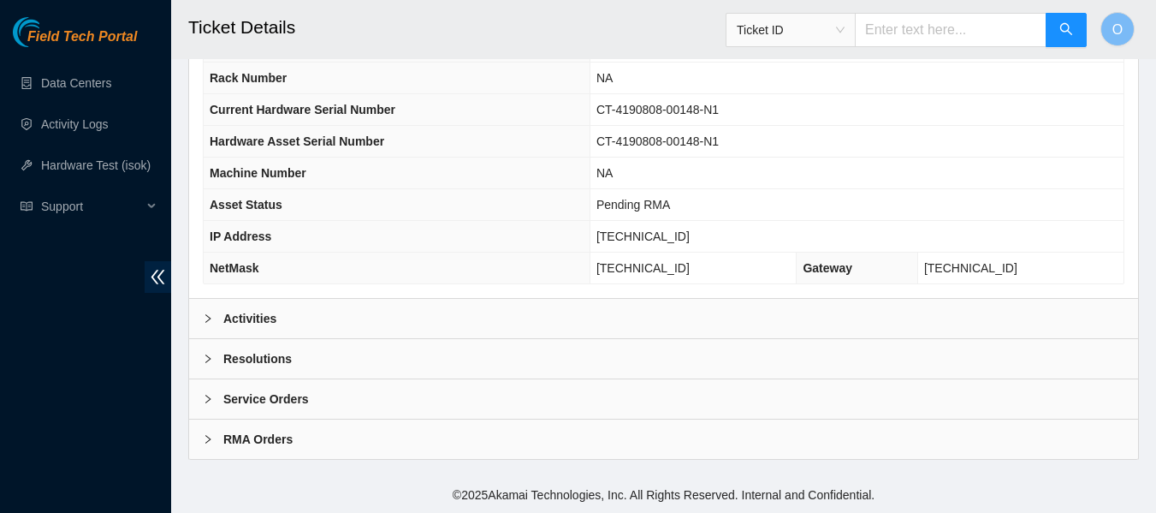
click at [269, 355] on b "Resolutions" at bounding box center [257, 358] width 68 height 19
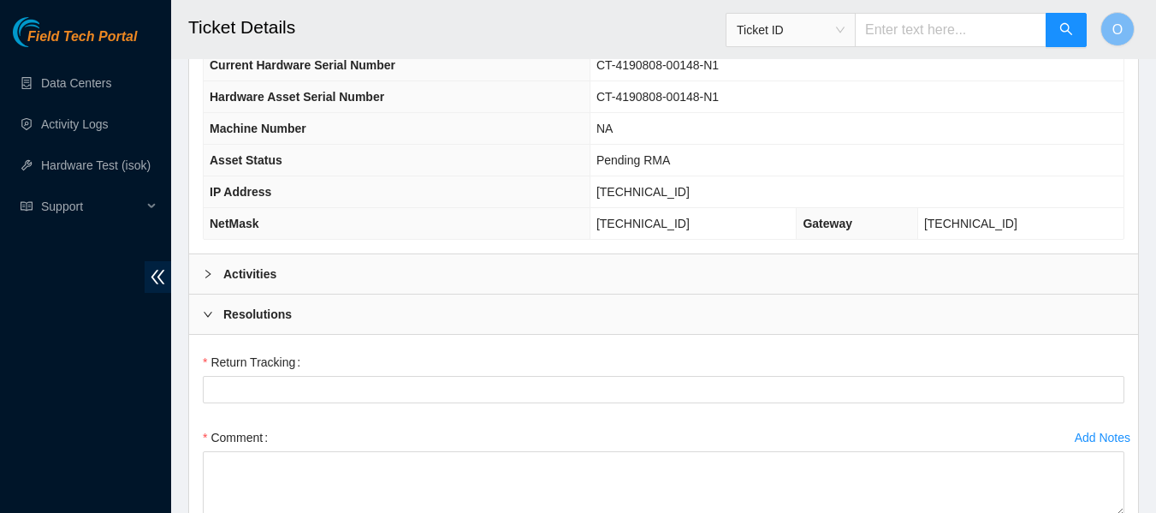
scroll to position [708, 0]
click at [262, 271] on b "Activities" at bounding box center [249, 273] width 53 height 19
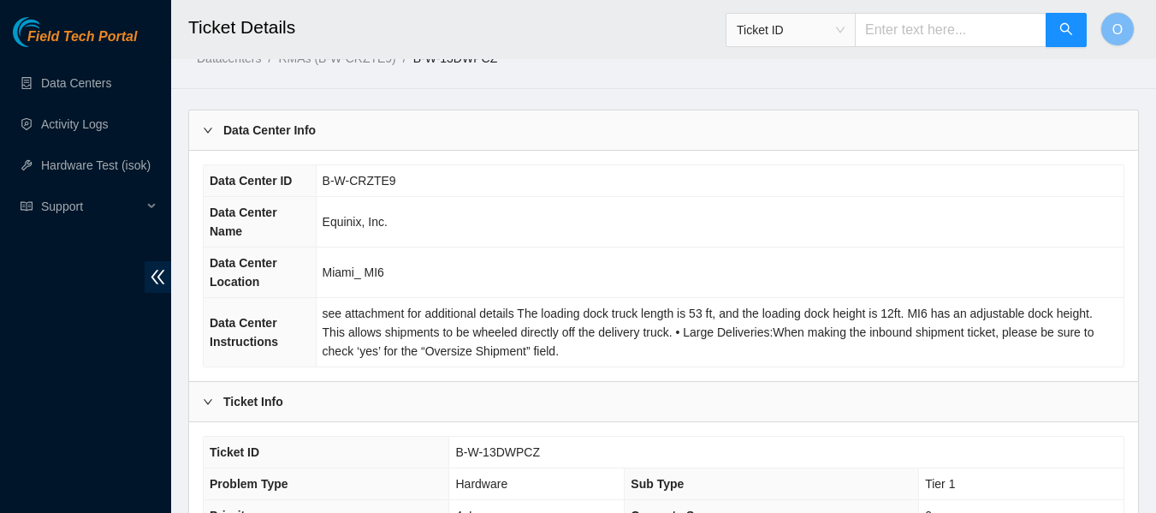
scroll to position [54, 0]
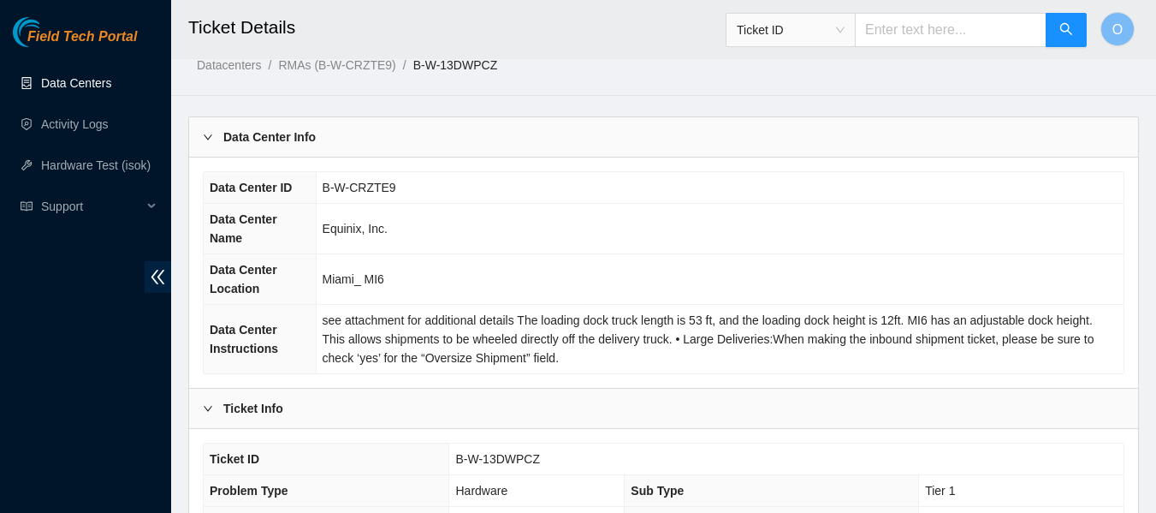
click at [81, 84] on link "Data Centers" at bounding box center [76, 83] width 70 height 14
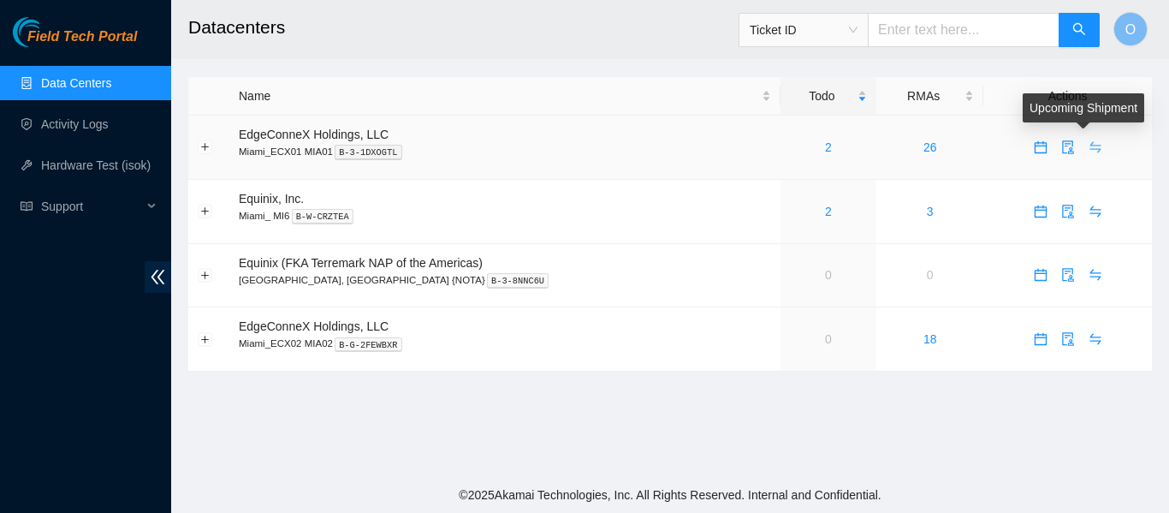
click at [1089, 143] on icon "swap" at bounding box center [1094, 147] width 11 height 11
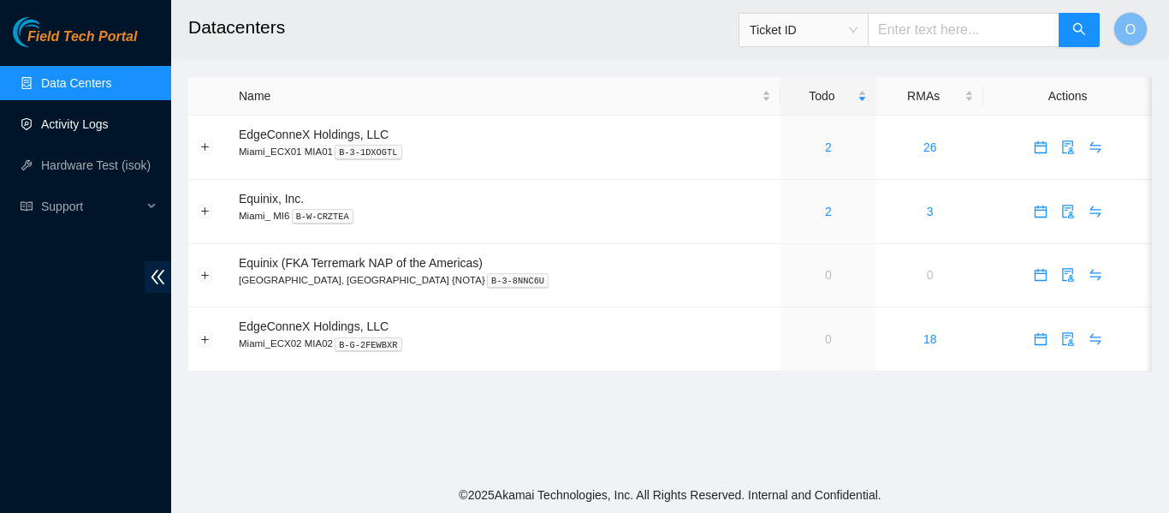
click at [78, 121] on link "Activity Logs" at bounding box center [75, 124] width 68 height 14
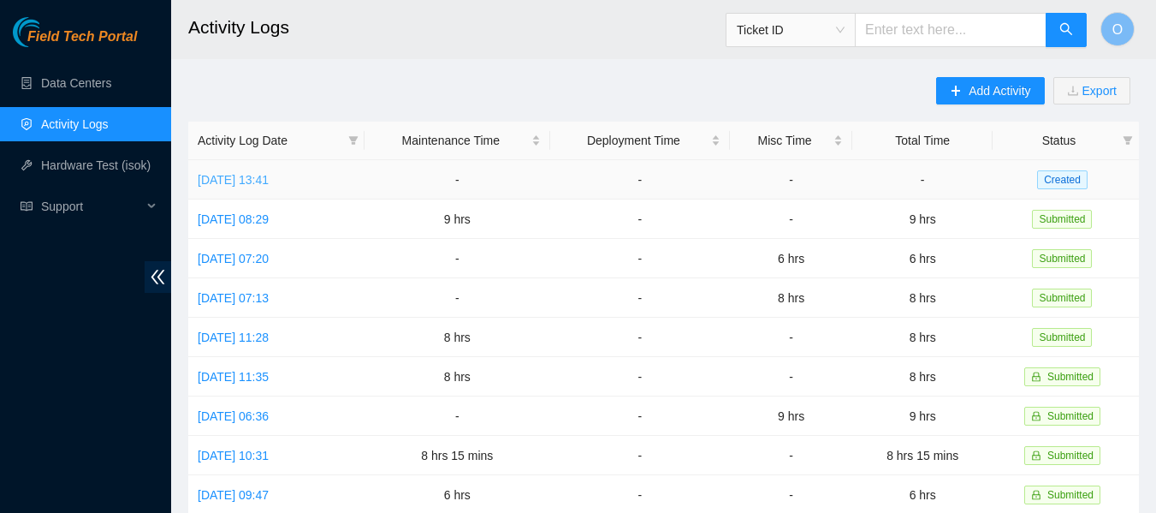
click at [269, 181] on link "Fri, 29 Aug 2025 13:41" at bounding box center [233, 180] width 71 height 14
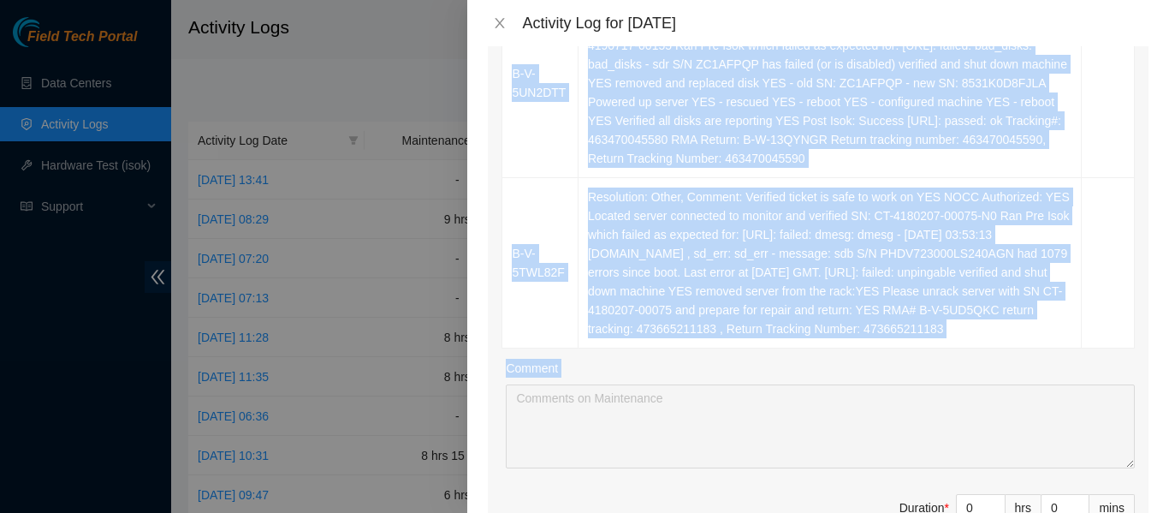
scroll to position [411, 0]
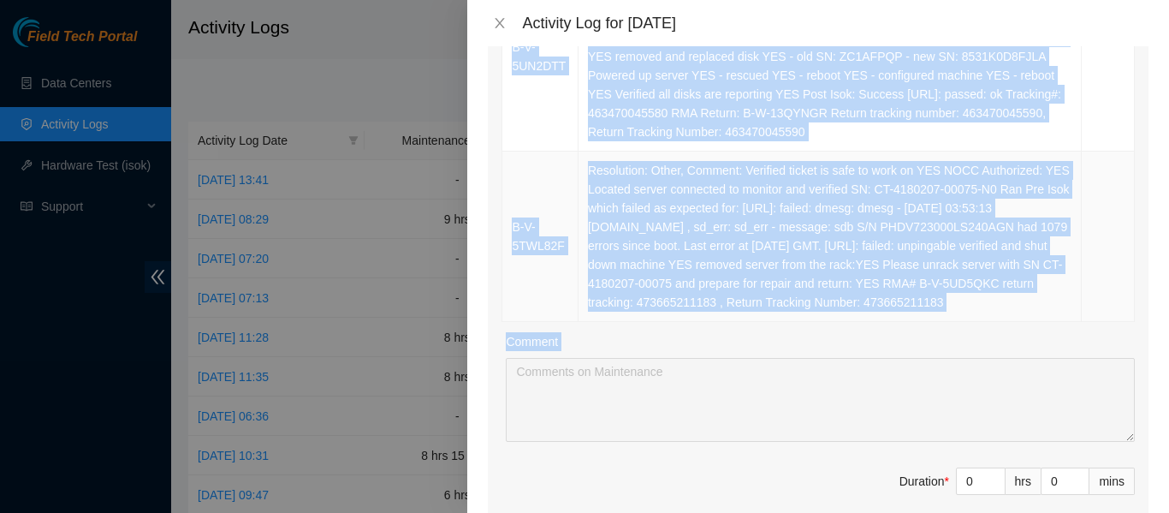
drag, startPoint x: 506, startPoint y: 158, endPoint x: 843, endPoint y: 329, distance: 378.1
click at [843, 322] on tbody "B-V-5UN2DTT Resolution: Rebooted, Rescued, Replaced disk, Comment: Verified tic…" at bounding box center [818, 141] width 632 height 359
copy tbody "B-V-5UN2DTT Resolution: Rebooted, Rescued, Replaced disk, Comment: Verified tic…"
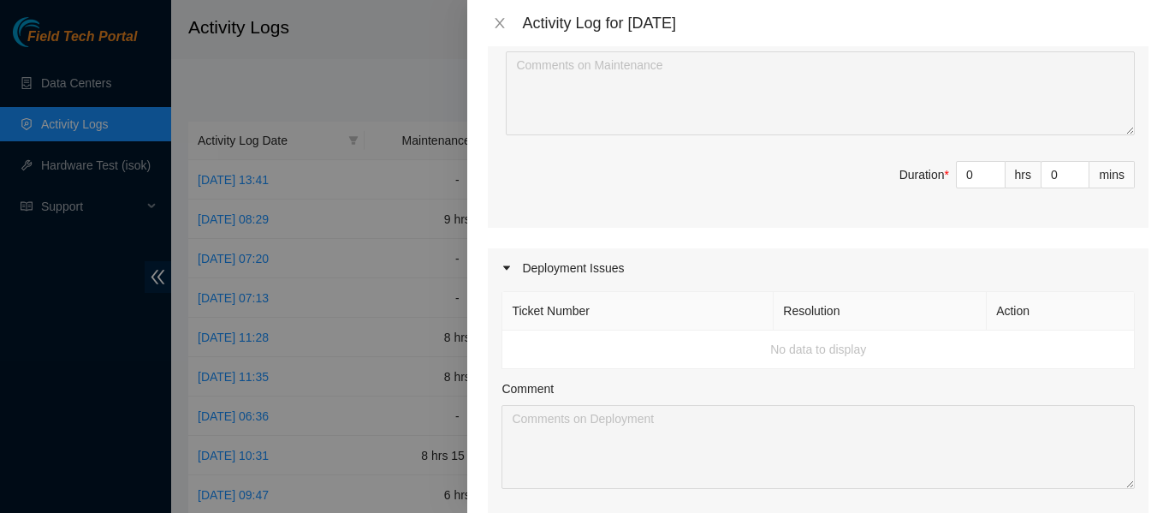
scroll to position [719, 0]
drag, startPoint x: 961, startPoint y: 192, endPoint x: 928, endPoint y: 192, distance: 33.4
click at [928, 192] on span "Duration * 0 hrs 0 mins" at bounding box center [817, 183] width 633 height 48
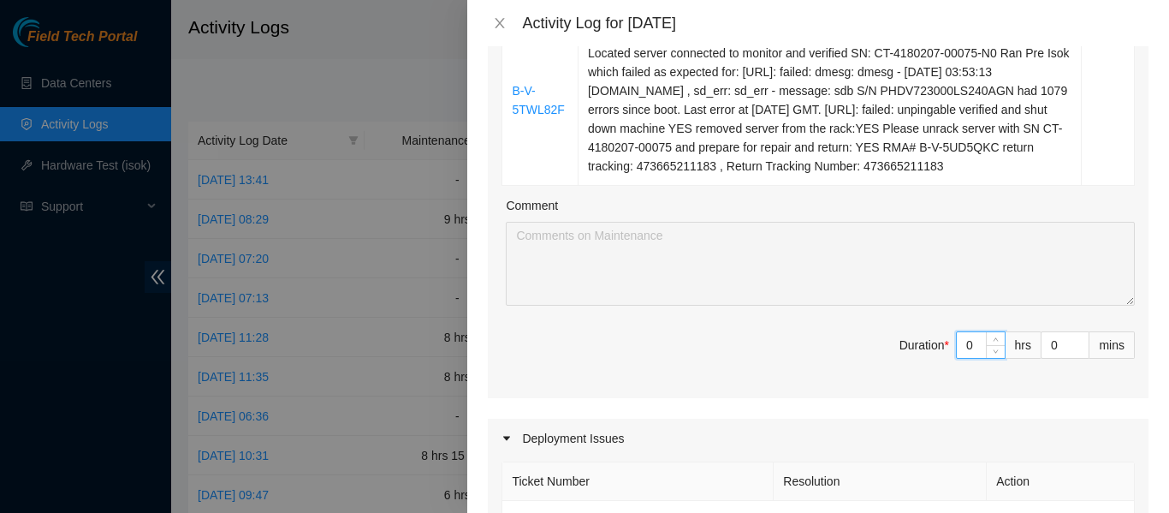
scroll to position [546, 0]
type input "8"
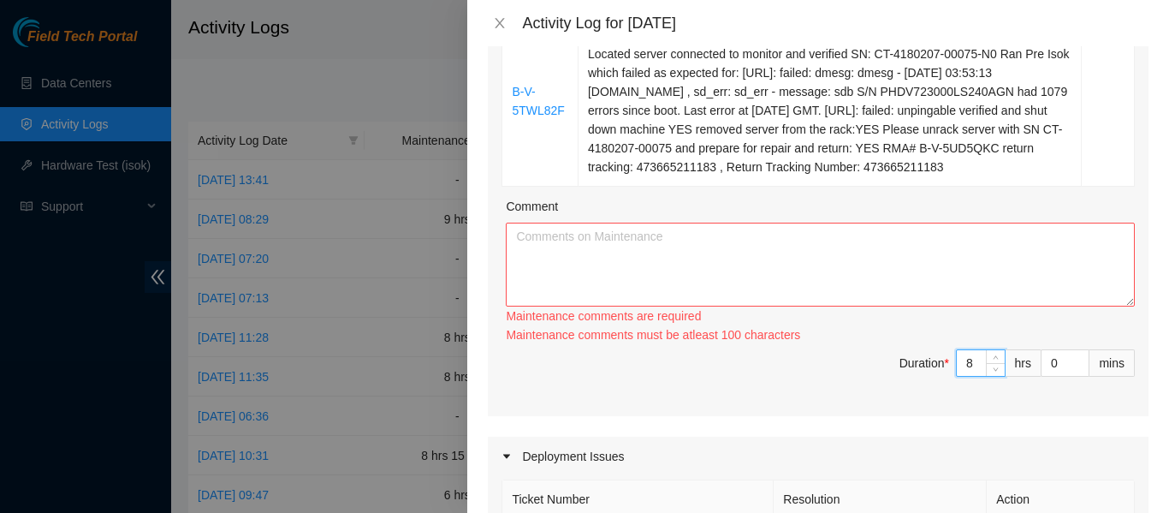
type input "8"
drag, startPoint x: 677, startPoint y: 258, endPoint x: 678, endPoint y: 243, distance: 15.4
click at [678, 243] on textarea "Comment" at bounding box center [820, 264] width 629 height 84
paste textarea "B-V-5UN2DTT Resolution: Rebooted, Rescued, Replaced disk, Comment: Verified tic…"
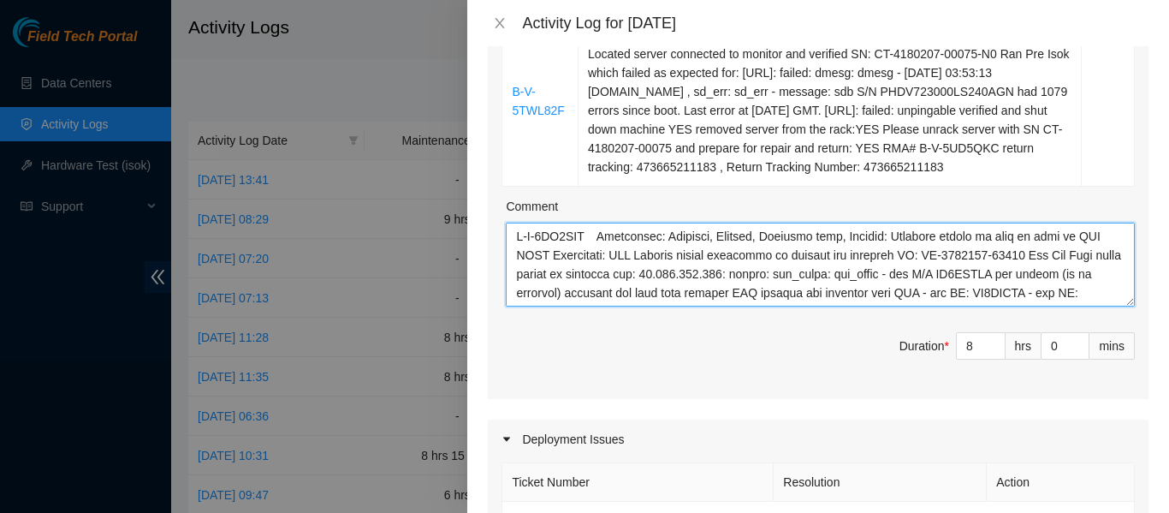
scroll to position [202, 0]
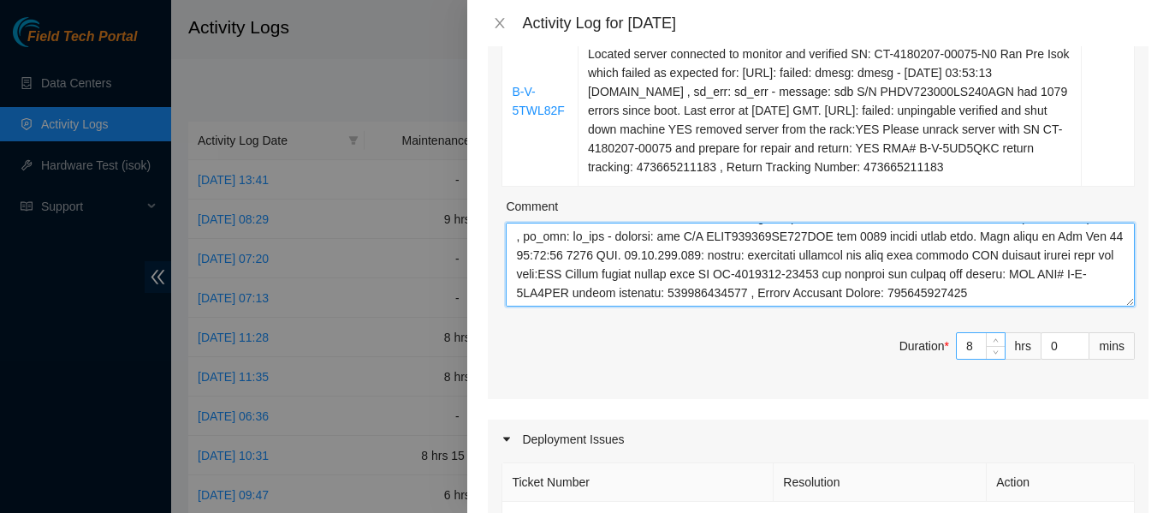
type textarea "B-V-5UN2DTT Resolution: Rebooted, Rescued, Replaced disk, Comment: Verified tic…"
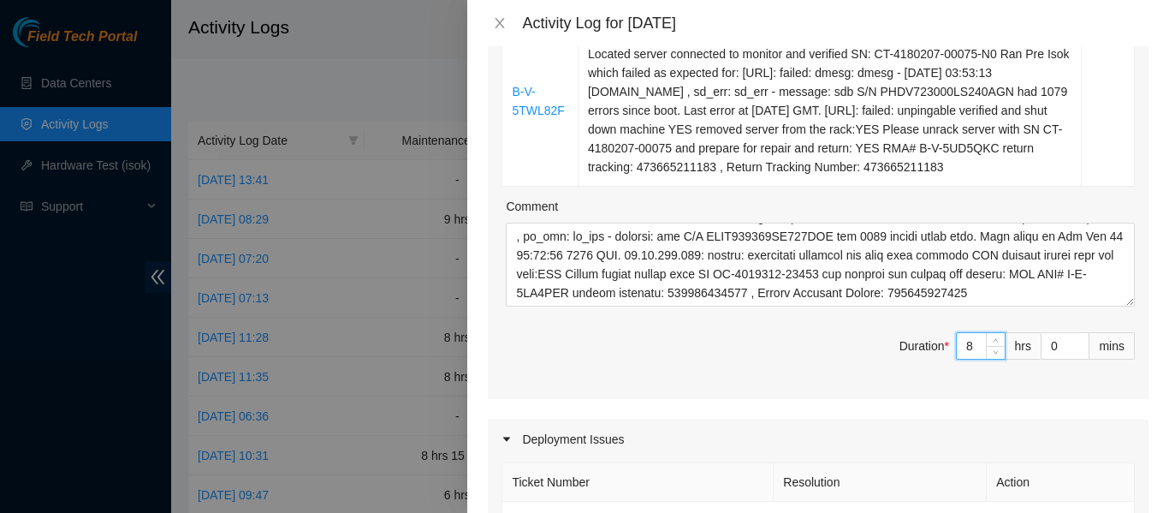
drag, startPoint x: 961, startPoint y: 363, endPoint x: 945, endPoint y: 365, distance: 16.5
click at [957, 359] on input "8" at bounding box center [981, 346] width 48 height 26
type input "0"
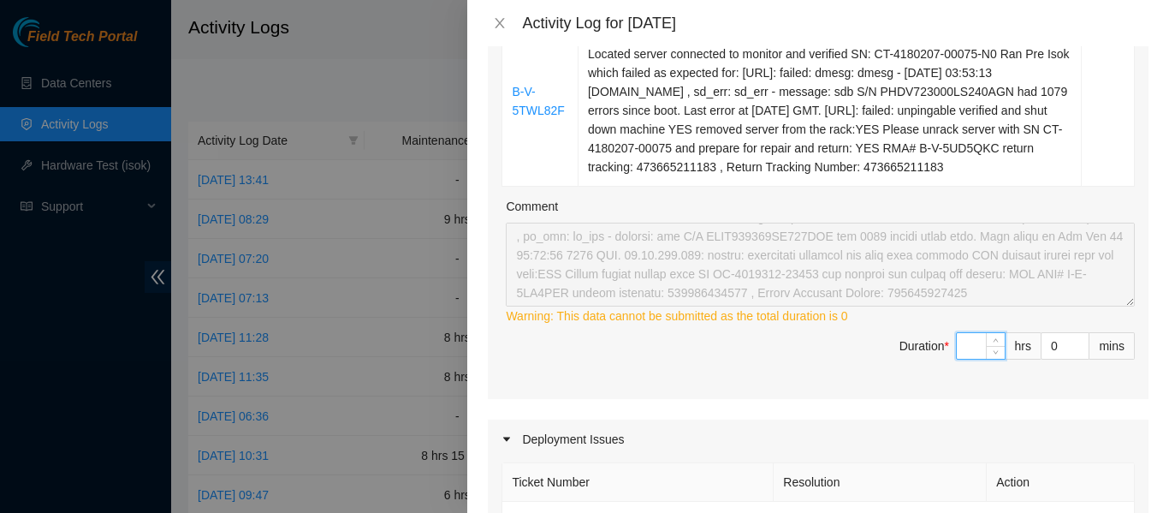
type input "2"
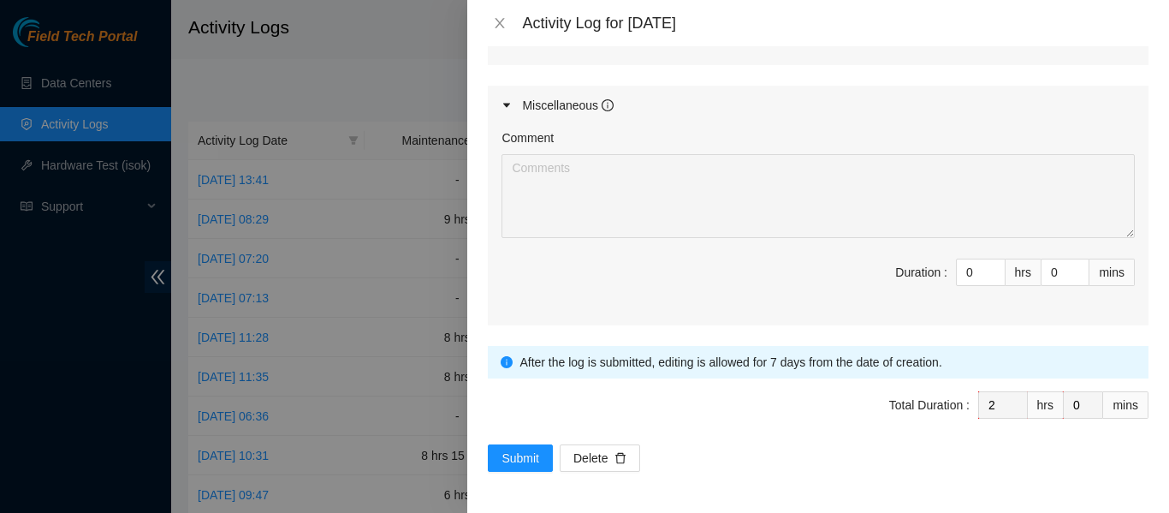
scroll to position [1141, 0]
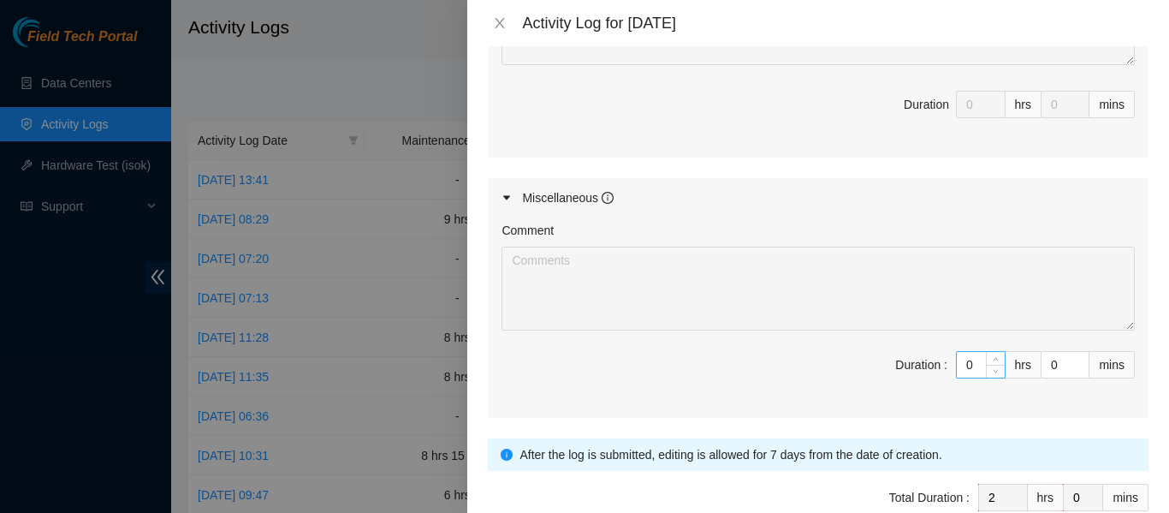
type input "2"
drag, startPoint x: 963, startPoint y: 380, endPoint x: 912, endPoint y: 393, distance: 52.1
click at [912, 393] on span "Duration : 0 hrs 0 mins" at bounding box center [817, 375] width 633 height 48
type input "7"
type input "9"
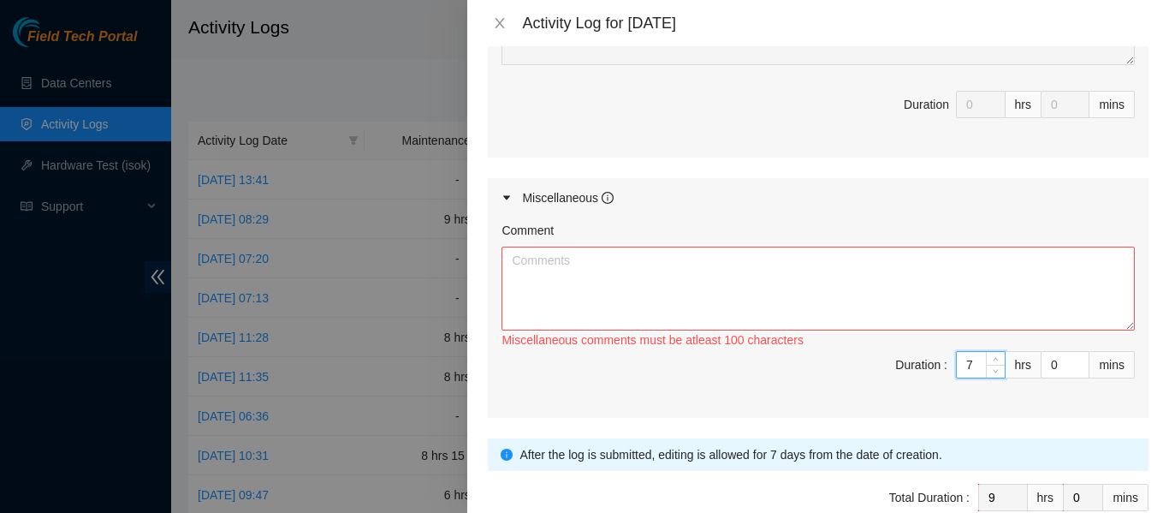
type input "7"
click at [630, 311] on textarea "Comment" at bounding box center [817, 288] width 633 height 84
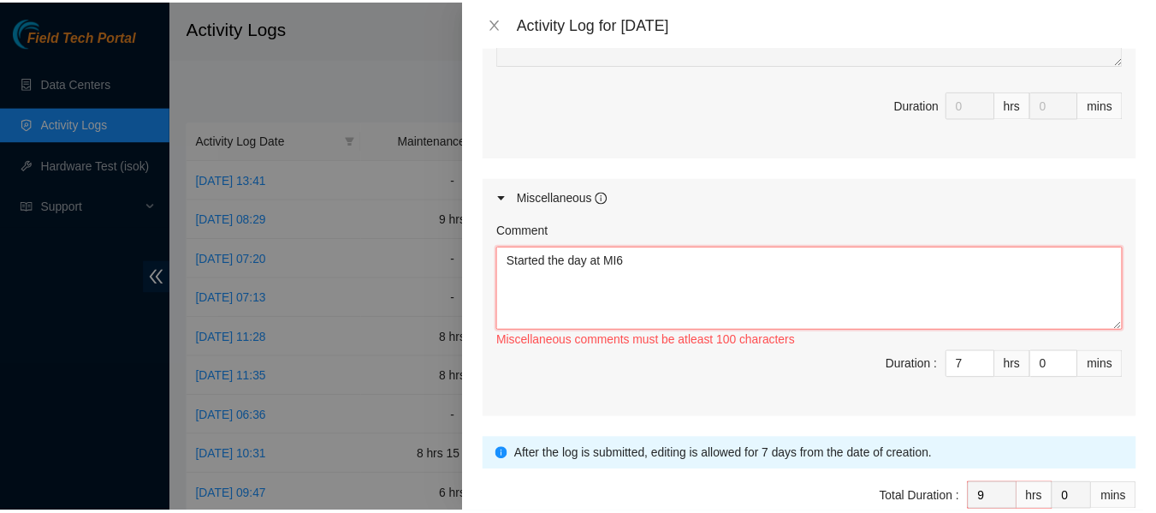
scroll to position [1252, 0]
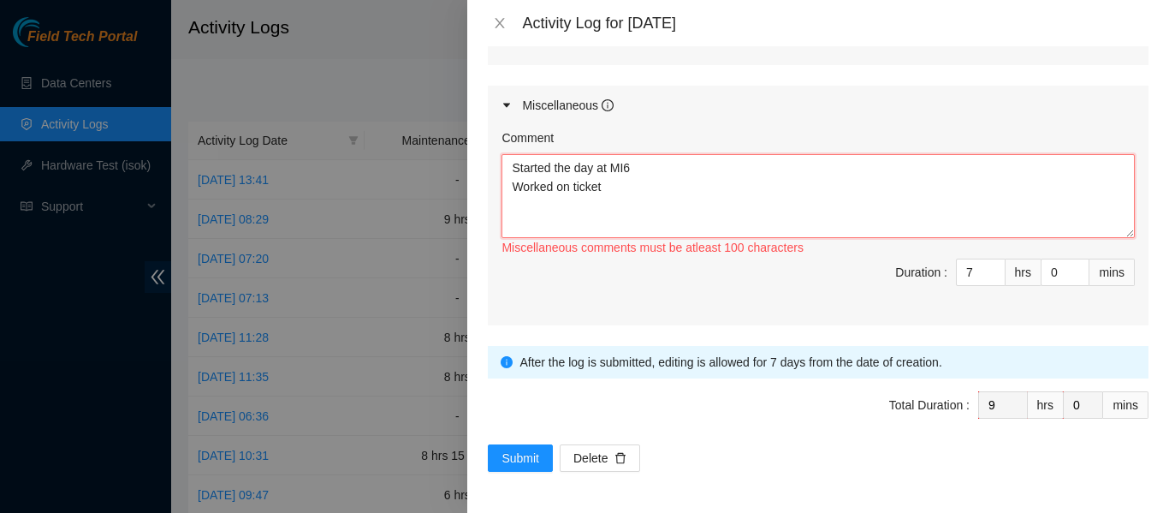
paste textarea "B-W-13RPMDY"
click at [697, 183] on textarea "Started the day at MI6 Worked on ticket B-W-13RPMDY due to fedex delivery delay…" at bounding box center [817, 196] width 633 height 84
click at [1044, 193] on textarea "Started the day at MI6 Worked on ticket B-W-13RPMDY due to fedex delivery delay…" at bounding box center [817, 196] width 633 height 84
click at [703, 181] on textarea "Started the day at MI6 Worked on ticket B-W-13RPMDY due to fedex delivery delay…" at bounding box center [817, 196] width 633 height 84
click at [525, 208] on textarea "Started the day at MI6 Worked on ticket B-W-13RPMDY due to fedex delivery delay…" at bounding box center [817, 196] width 633 height 84
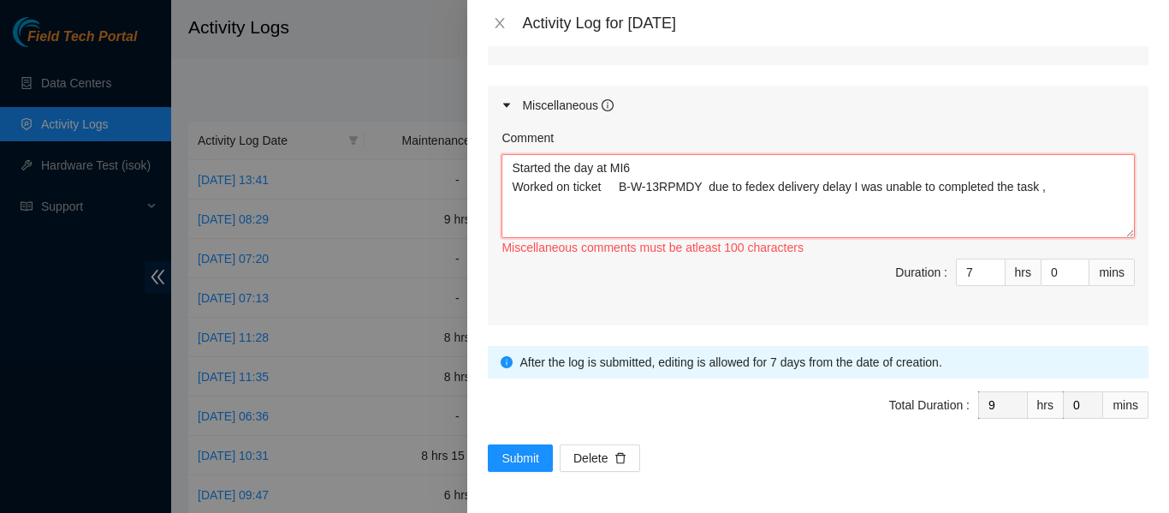
click at [573, 216] on textarea "Started the day at MI6 Worked on ticket B-W-13RPMDY due to fedex delivery delay…" at bounding box center [817, 196] width 633 height 84
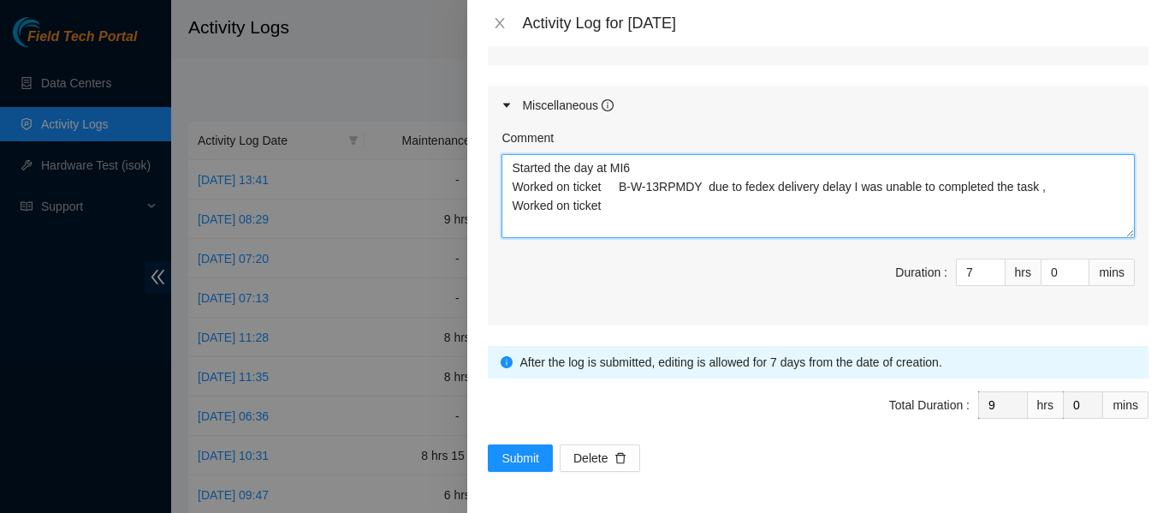
paste textarea "B-V-5U5THCN"
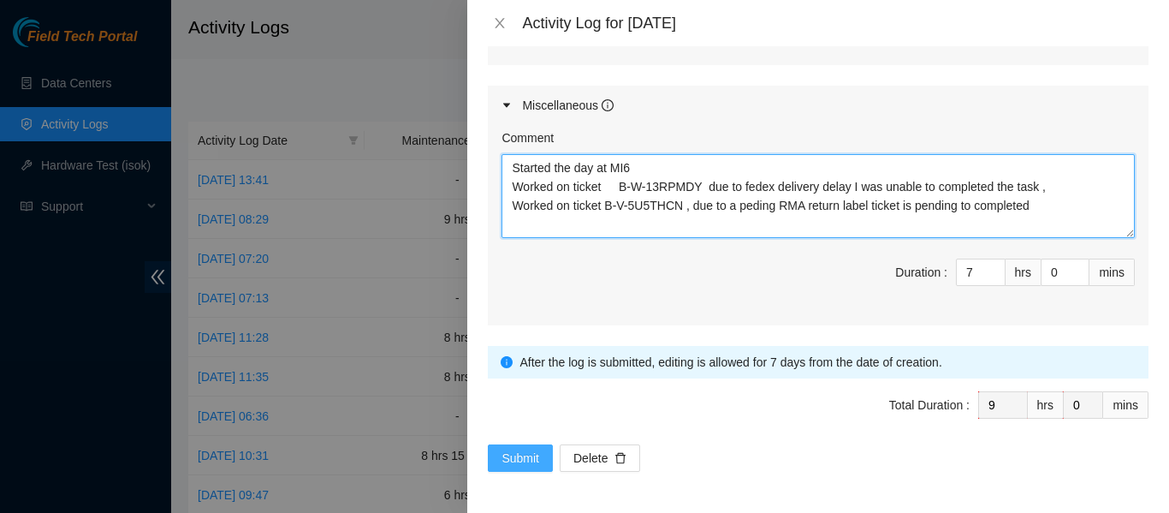
type textarea "Started the day at MI6 Worked on ticket B-W-13RPMDY due to fedex delivery delay…"
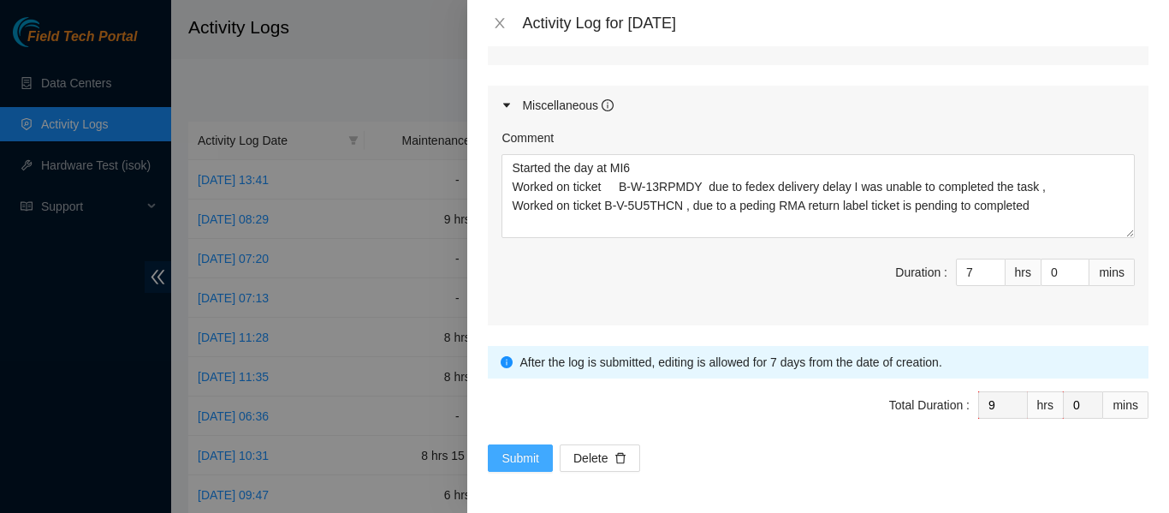
click at [536, 456] on span "Submit" at bounding box center [520, 457] width 38 height 19
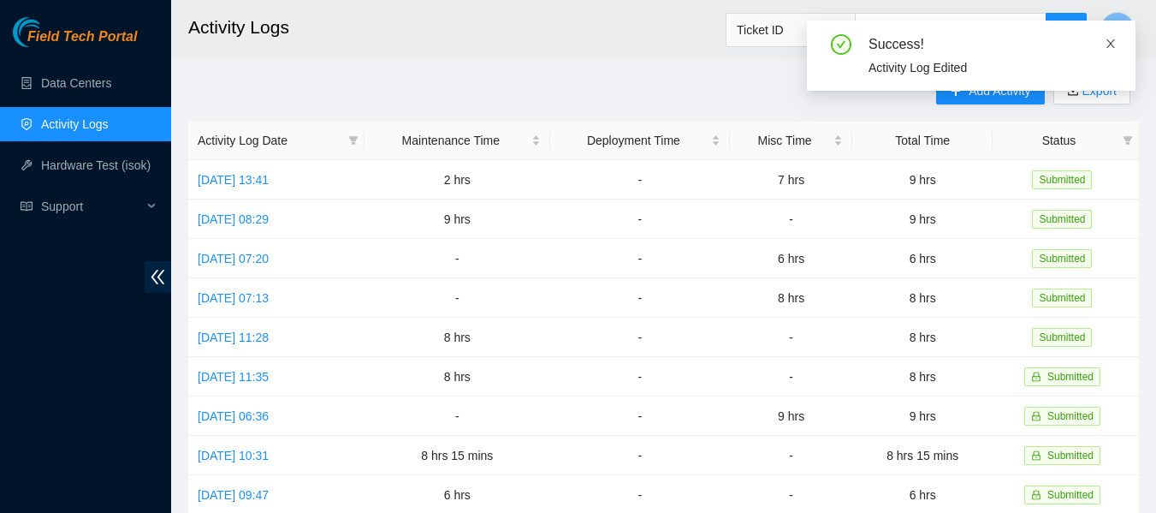
click at [1112, 47] on icon "close" at bounding box center [1111, 44] width 12 height 12
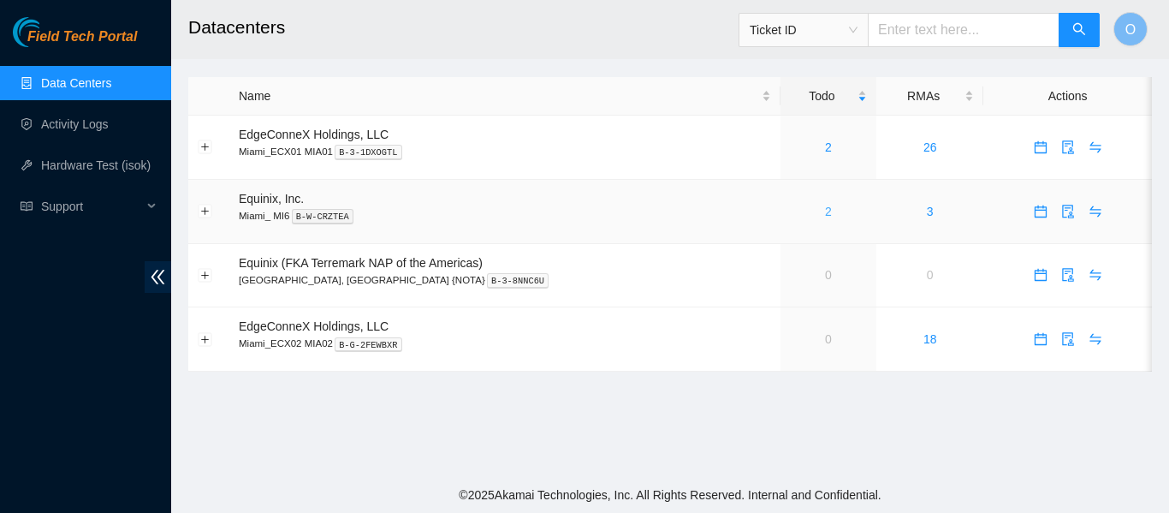
click at [825, 211] on link "2" at bounding box center [828, 212] width 7 height 14
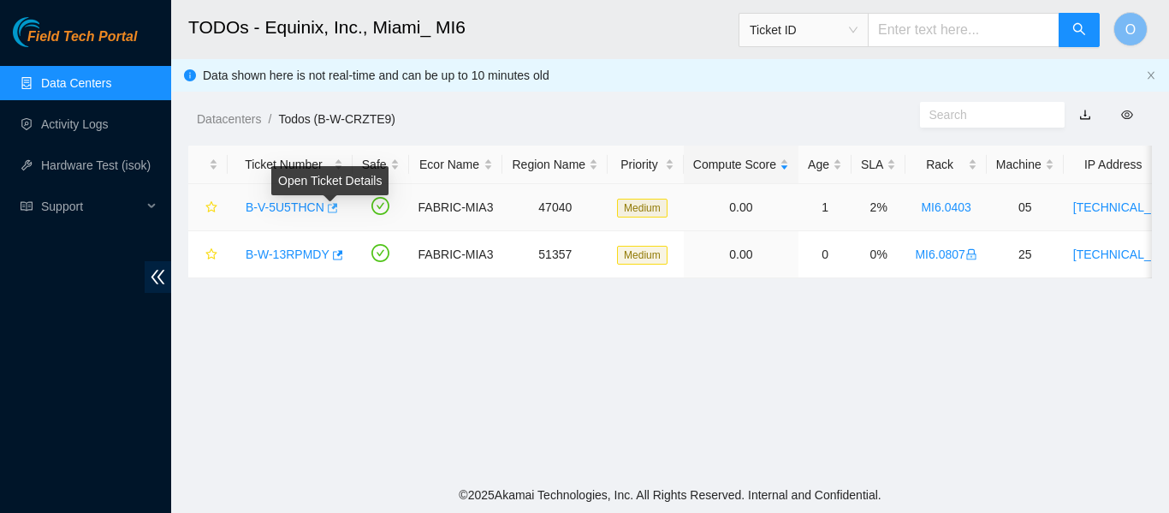
click at [329, 211] on icon "button" at bounding box center [331, 208] width 12 height 12
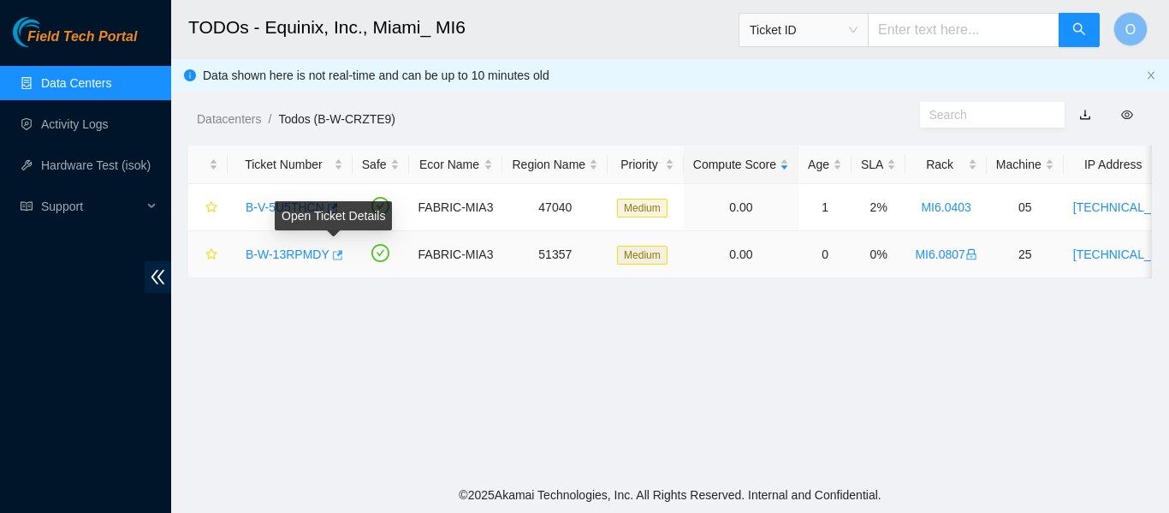
click at [333, 252] on icon "button" at bounding box center [338, 254] width 10 height 9
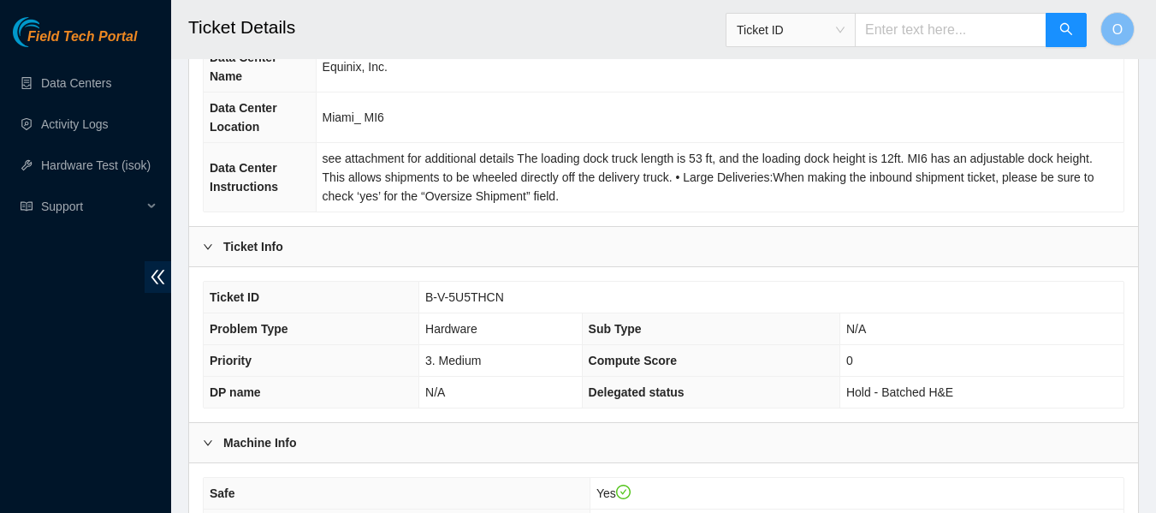
scroll to position [184, 0]
drag, startPoint x: 507, startPoint y: 292, endPoint x: 422, endPoint y: 294, distance: 84.7
click at [422, 294] on td "B-V-5U5THCN" at bounding box center [771, 297] width 704 height 32
copy span "B-V-5U5THCN"
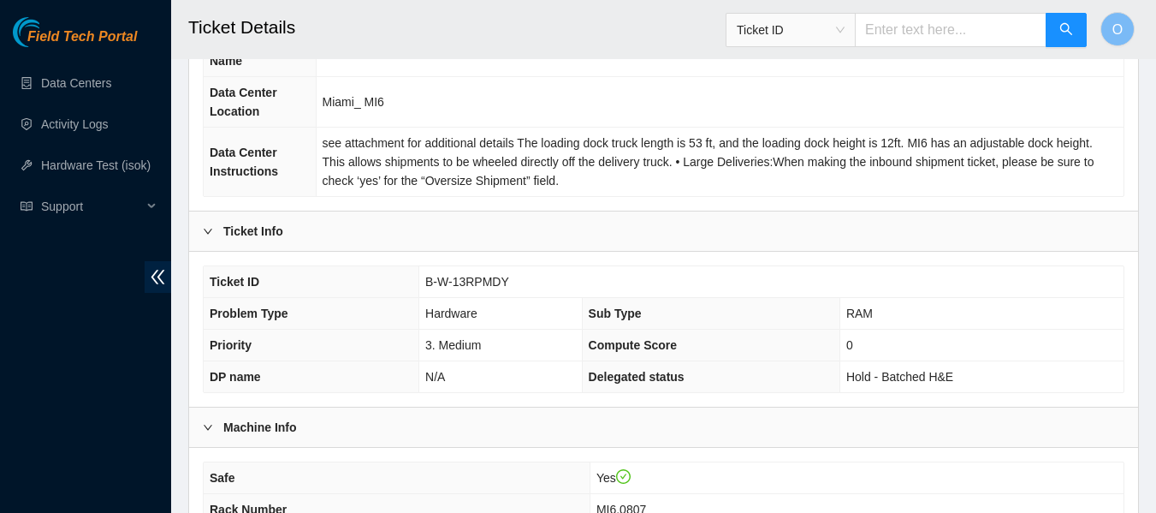
scroll to position [203, 0]
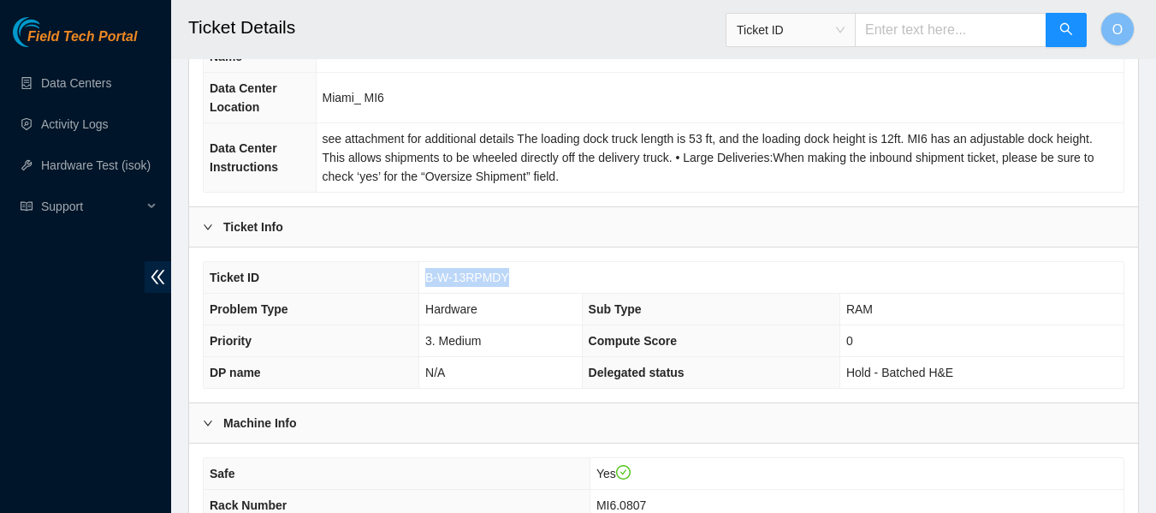
drag, startPoint x: 512, startPoint y: 274, endPoint x: 417, endPoint y: 278, distance: 95.1
click at [417, 278] on tr "Ticket ID B-W-13RPMDY" at bounding box center [664, 278] width 920 height 32
copy tr "B-W-13RPMDY"
